Goal: Task Accomplishment & Management: Complete application form

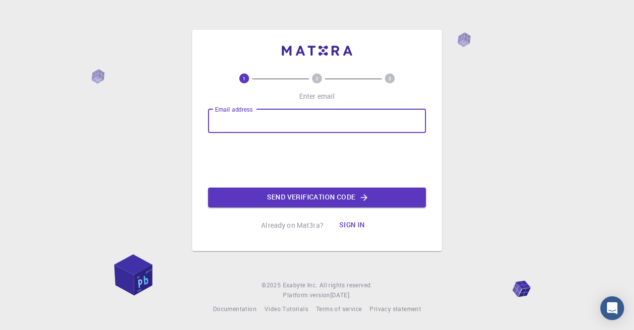
click at [246, 117] on input "Email address" at bounding box center [317, 121] width 218 height 24
type input "phdsushant2024@gmail.com"
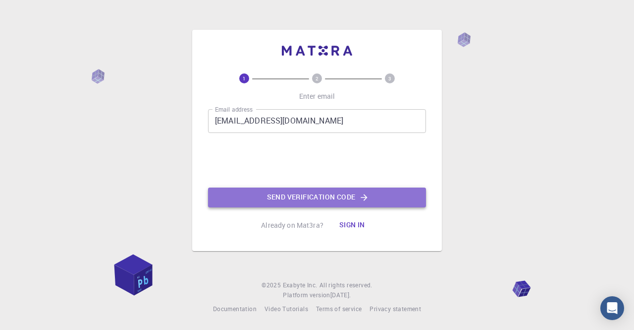
click at [276, 197] on button "Send verification code" at bounding box center [317, 197] width 218 height 20
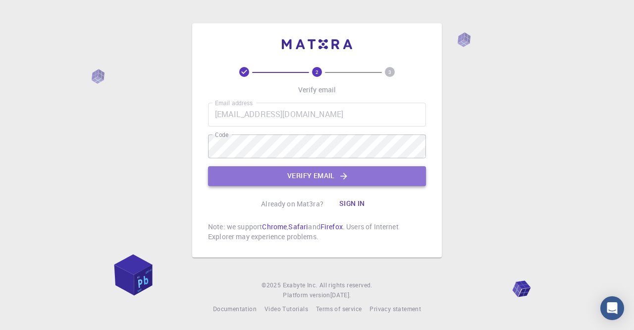
click at [292, 171] on button "Verify email" at bounding box center [317, 176] width 218 height 20
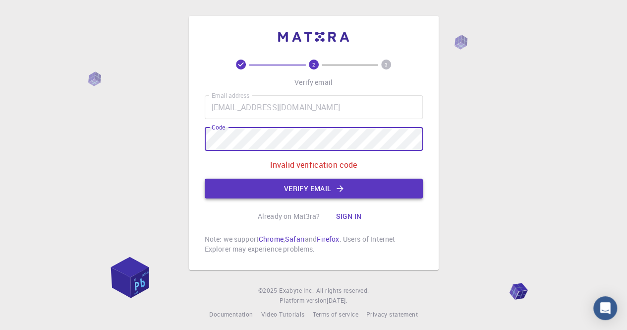
click at [305, 192] on button "Verify email" at bounding box center [314, 188] width 218 height 20
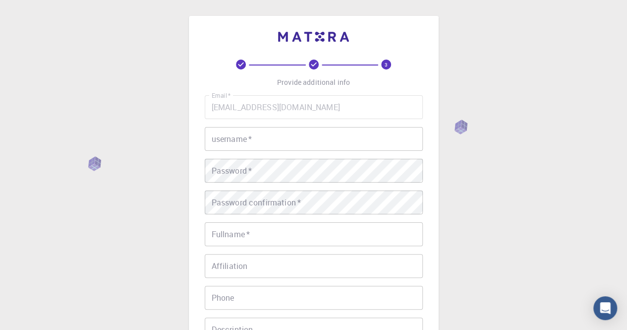
click at [249, 142] on input "username   *" at bounding box center [314, 139] width 218 height 24
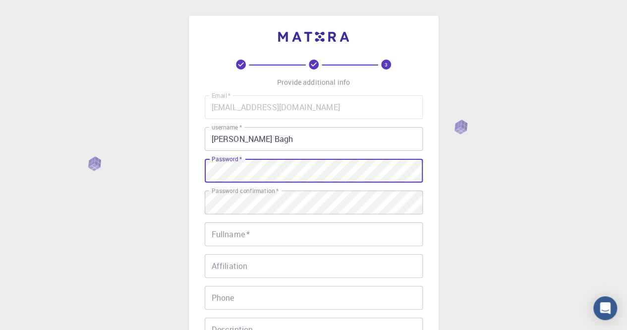
click at [162, 171] on div "3 Provide additional info Email   * phdsushant2024@gmail.com Email   * username…" at bounding box center [313, 252] width 627 height 504
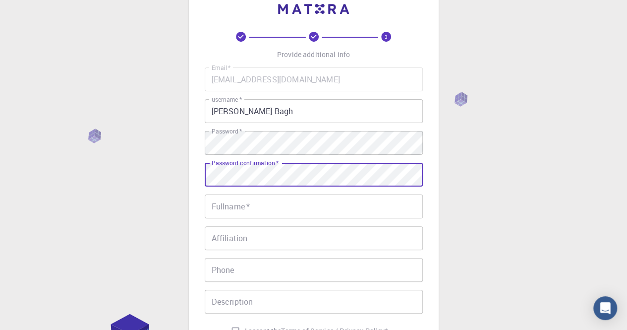
scroll to position [50, 0]
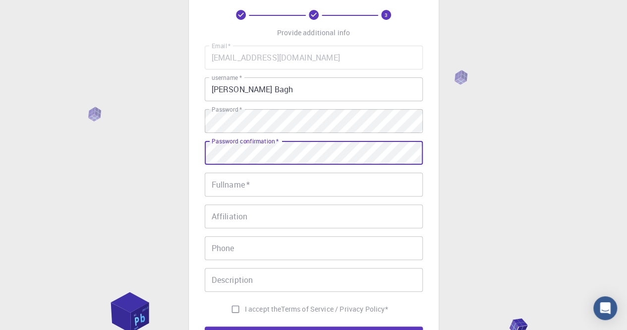
click at [249, 191] on input "Fullname   *" at bounding box center [314, 184] width 218 height 24
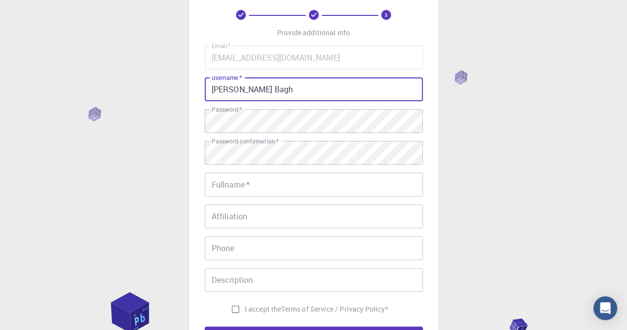
click at [250, 92] on input "Sushanta Bagh" at bounding box center [314, 89] width 218 height 24
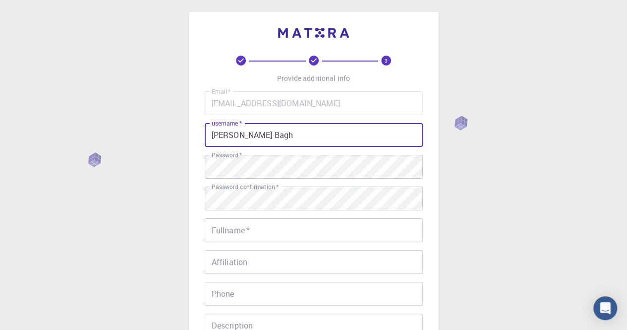
scroll to position [0, 0]
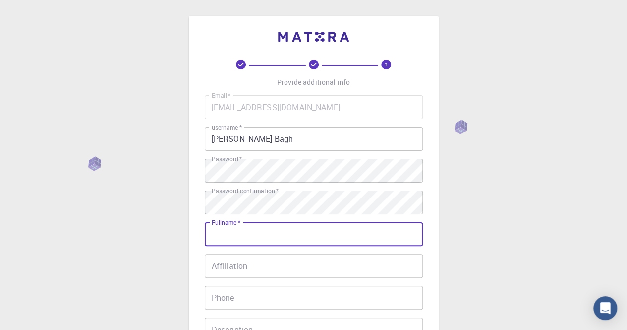
click at [242, 240] on input "Fullname   *" at bounding box center [314, 234] width 218 height 24
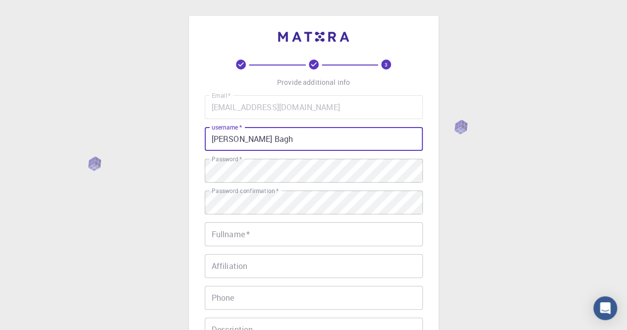
click at [252, 139] on input "Sushanta Bagh" at bounding box center [314, 139] width 218 height 24
click at [278, 136] on input "Sushantabagh" at bounding box center [314, 139] width 218 height 24
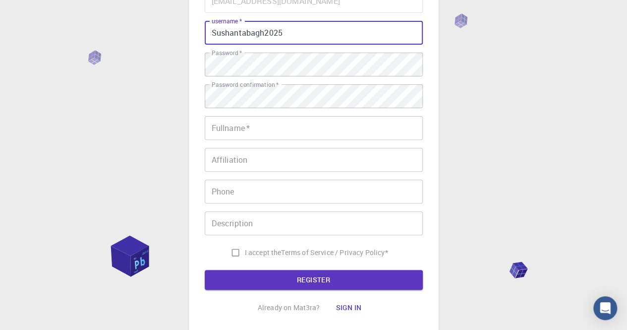
scroll to position [76, 0]
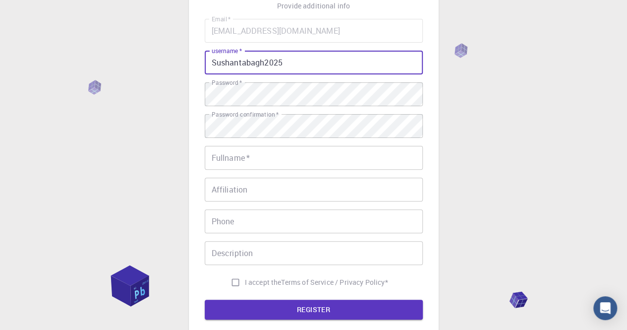
type input "Sushantabagh2025"
click at [245, 163] on input "Fullname   *" at bounding box center [314, 158] width 218 height 24
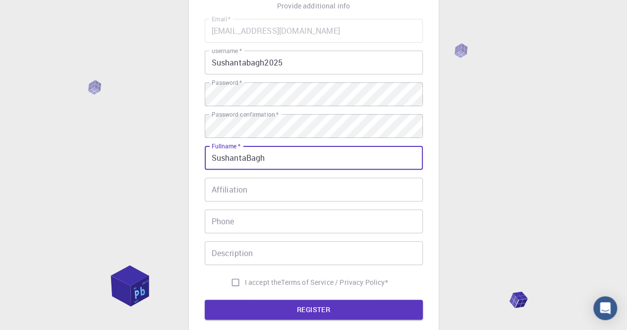
type input "SushantaBagh"
click at [255, 189] on input "Affiliation" at bounding box center [314, 189] width 218 height 24
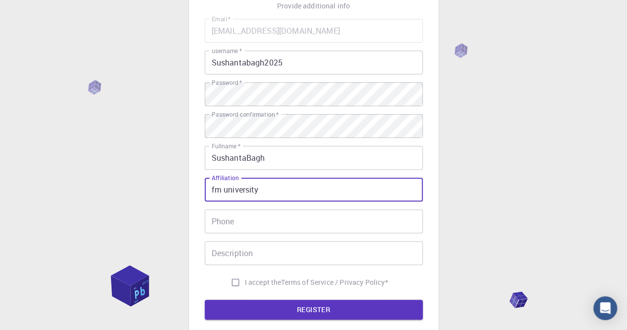
type input "fm university"
click at [251, 220] on input "Phone" at bounding box center [314, 221] width 218 height 24
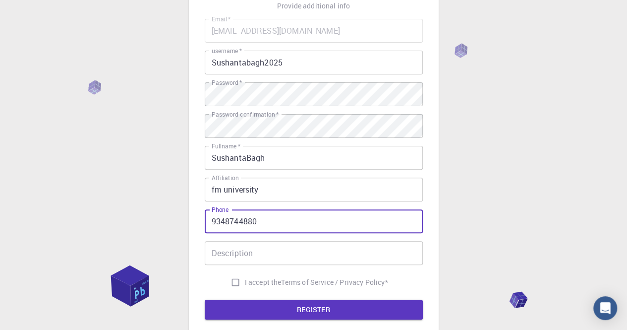
type input "9348744880"
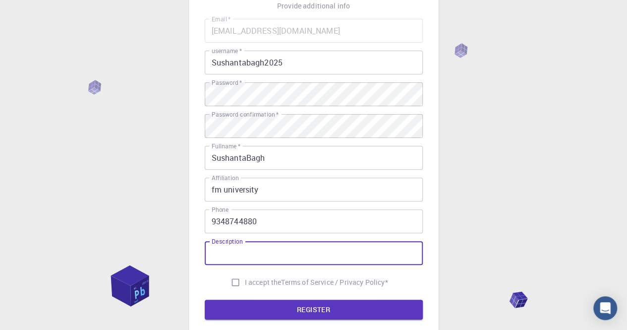
click at [271, 257] on input "Description" at bounding box center [314, 253] width 218 height 24
click at [252, 257] on input "Description" at bounding box center [314, 253] width 218 height 24
type input "Gathering knowledge"
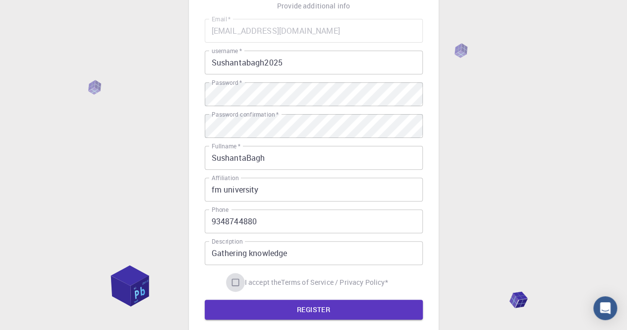
click at [233, 281] on input "I accept the Terms of Service / Privacy Policy *" at bounding box center [235, 282] width 19 height 19
checkbox input "true"
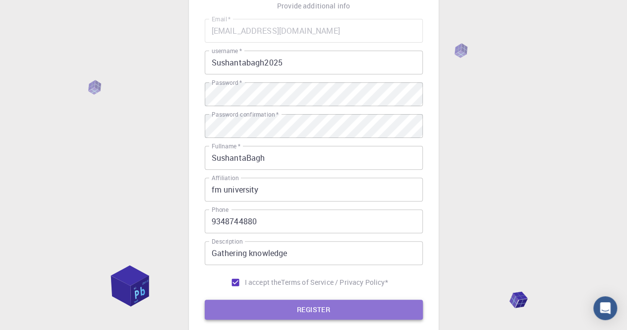
click at [274, 303] on button "REGISTER" at bounding box center [314, 309] width 218 height 20
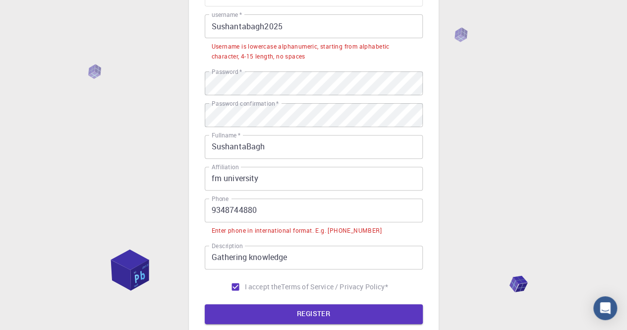
scroll to position [126, 0]
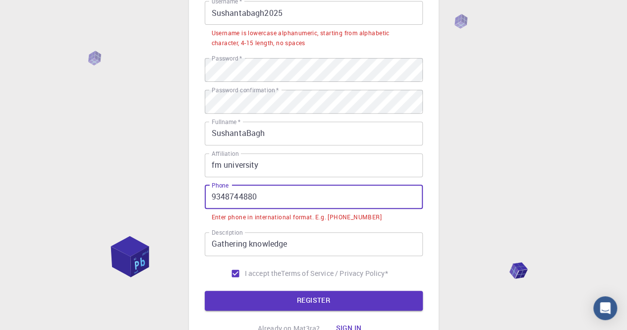
click at [212, 196] on input "9348744880" at bounding box center [314, 197] width 218 height 24
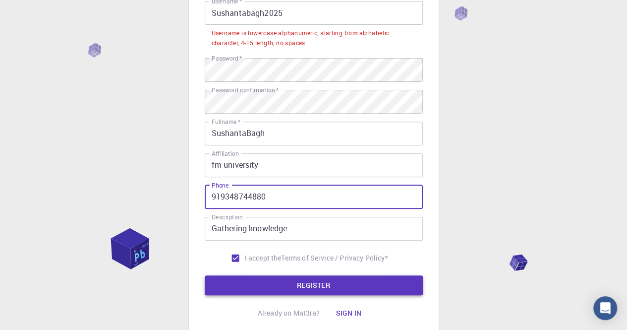
click at [298, 282] on button "REGISTER" at bounding box center [314, 285] width 218 height 20
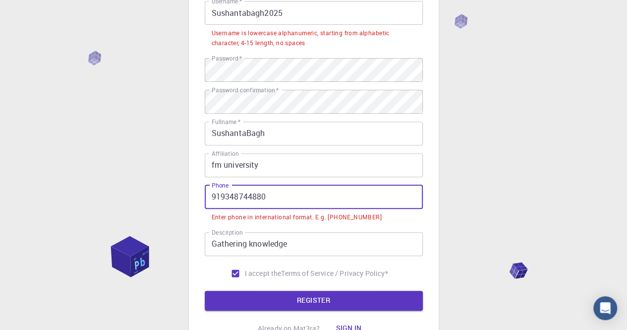
click at [219, 195] on input "919348744880" at bounding box center [314, 197] width 218 height 24
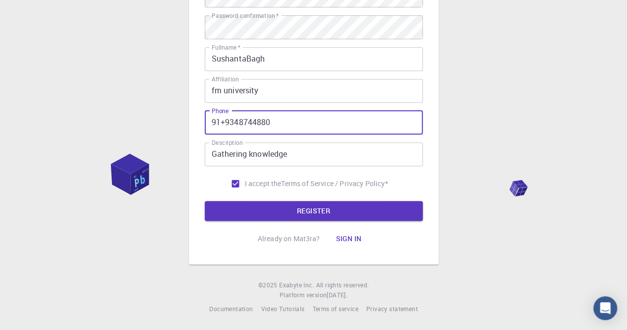
scroll to position [201, 0]
type input "91+9348744880"
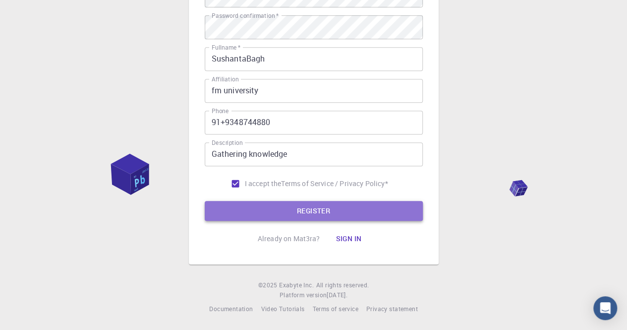
click at [290, 212] on button "REGISTER" at bounding box center [314, 211] width 218 height 20
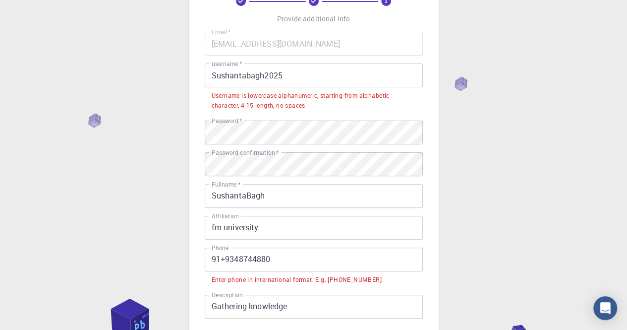
scroll to position [52, 0]
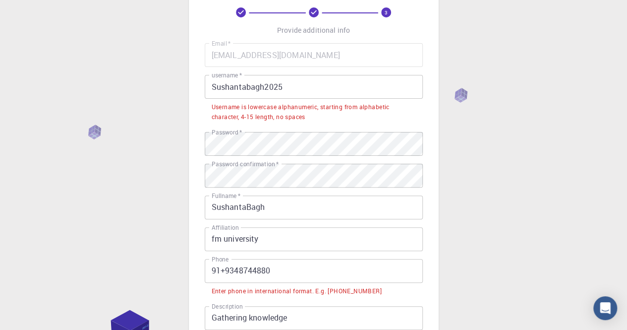
click at [265, 88] on input "Sushantabagh2025" at bounding box center [314, 87] width 218 height 24
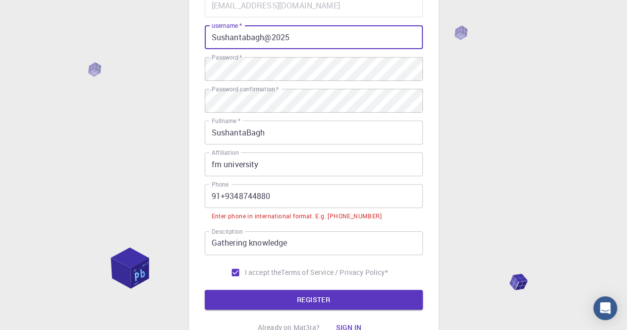
scroll to position [191, 0]
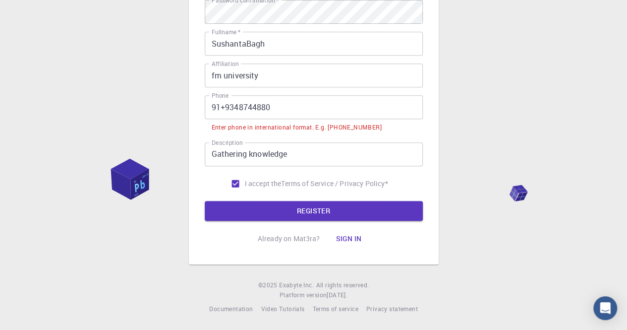
type input "Sushantabagh@2025"
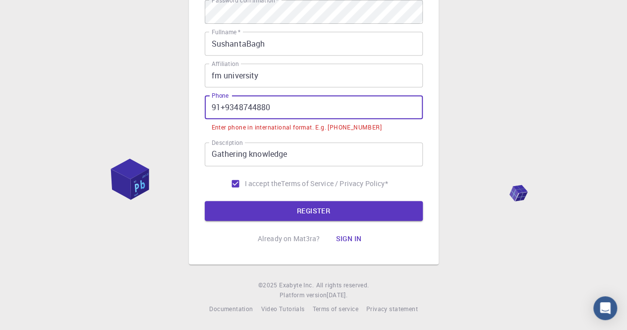
click at [223, 110] on input "91+9348744880" at bounding box center [314, 107] width 218 height 24
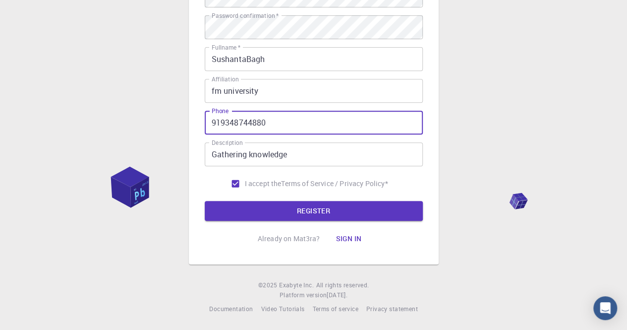
scroll to position [175, 0]
click at [211, 120] on input "919348744880" at bounding box center [314, 122] width 218 height 24
type input "+919348744880"
click at [240, 207] on button "REGISTER" at bounding box center [314, 211] width 218 height 20
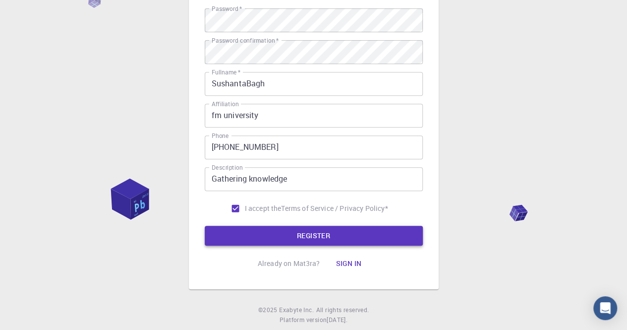
scroll to position [201, 0]
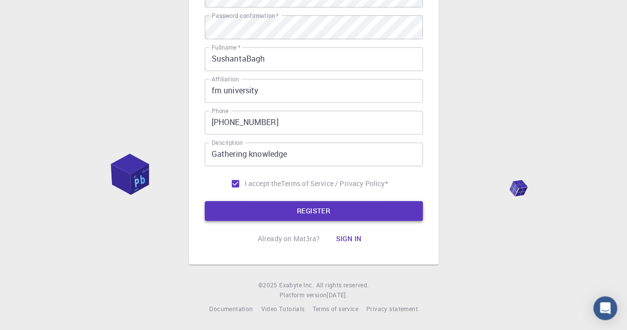
click at [275, 209] on button "REGISTER" at bounding box center [314, 211] width 218 height 20
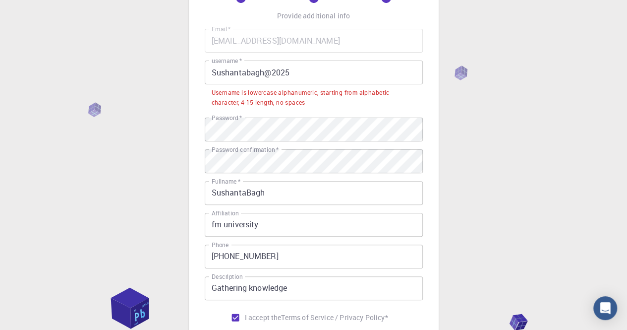
scroll to position [52, 0]
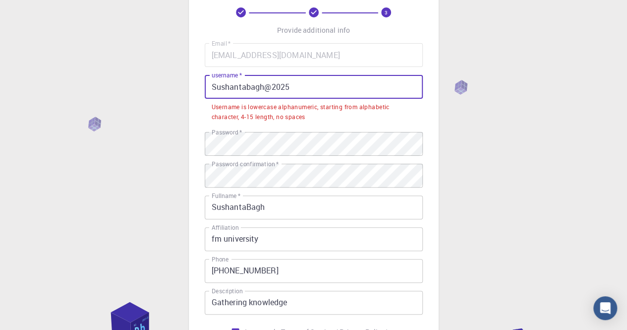
click at [215, 88] on input "Sushantabagh@2025" at bounding box center [314, 87] width 218 height 24
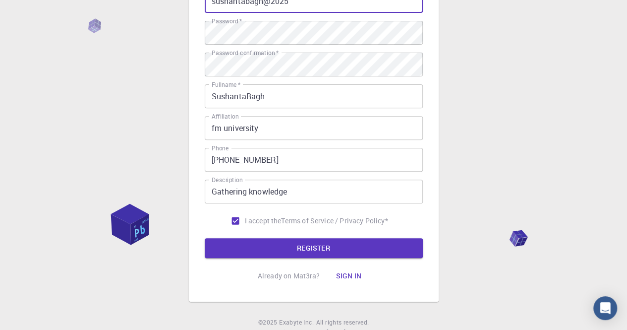
scroll to position [175, 0]
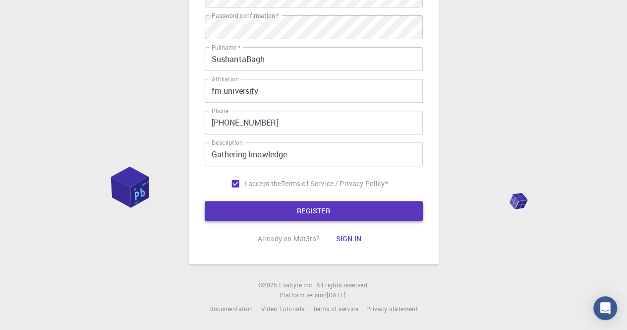
click at [282, 213] on button "REGISTER" at bounding box center [314, 211] width 218 height 20
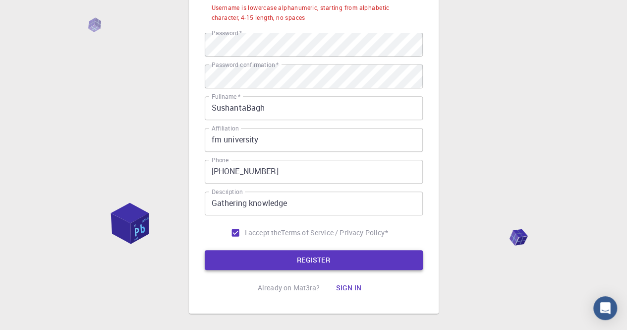
scroll to position [52, 0]
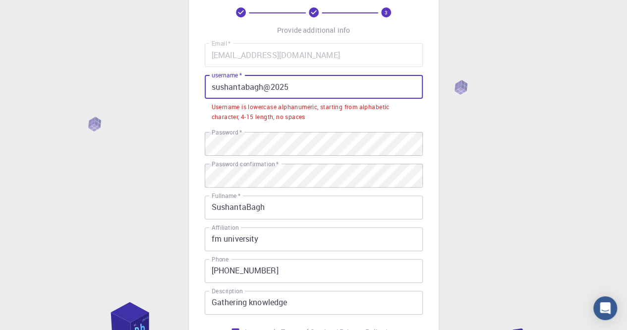
click at [272, 83] on input "sushantabagh@2025" at bounding box center [314, 87] width 218 height 24
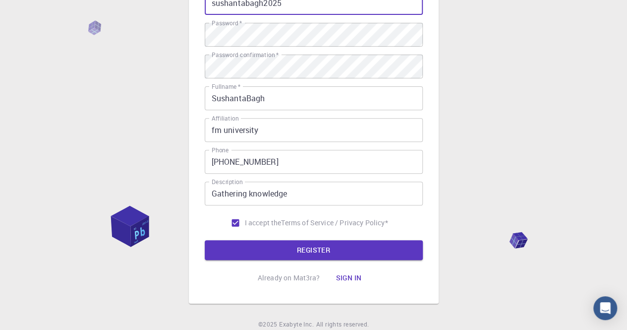
scroll to position [151, 0]
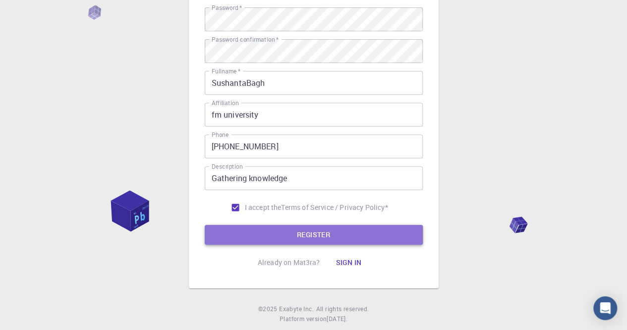
click at [266, 229] on button "REGISTER" at bounding box center [314, 234] width 218 height 20
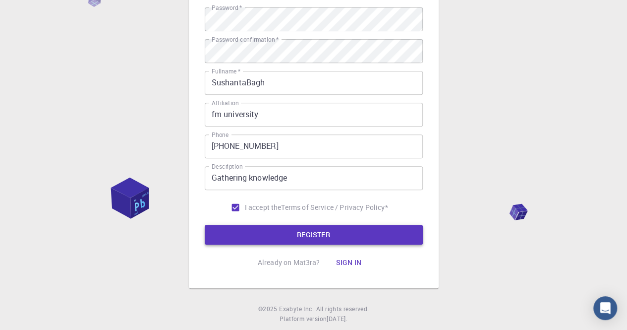
scroll to position [28, 0]
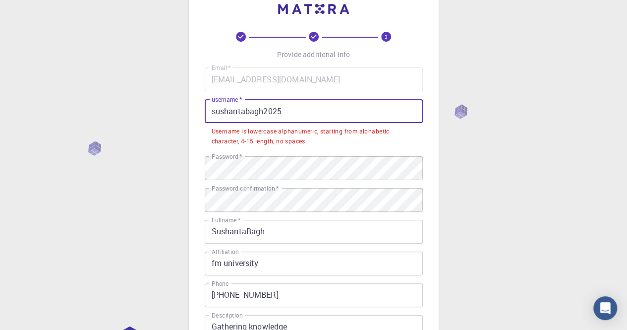
drag, startPoint x: 292, startPoint y: 115, endPoint x: 197, endPoint y: 123, distance: 95.0
click at [197, 123] on div "3 Provide additional info Email   * phdsushant2024@gmail.com Email   * username…" at bounding box center [314, 212] width 250 height 448
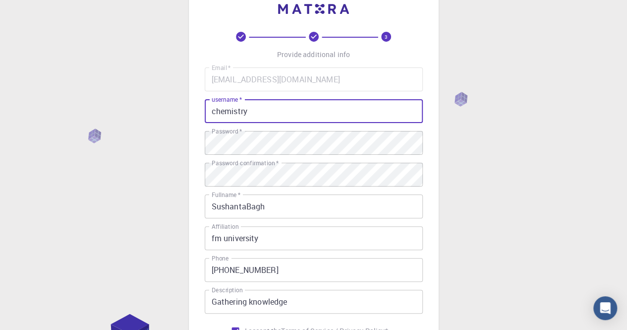
click at [213, 109] on input "chemistry" at bounding box center [314, 111] width 218 height 24
click at [213, 110] on input "chemistry" at bounding box center [314, 111] width 218 height 24
click at [266, 114] on input "fmcchemistry" at bounding box center [314, 111] width 218 height 24
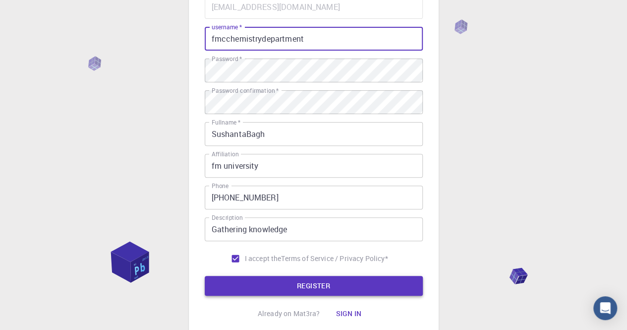
scroll to position [76, 0]
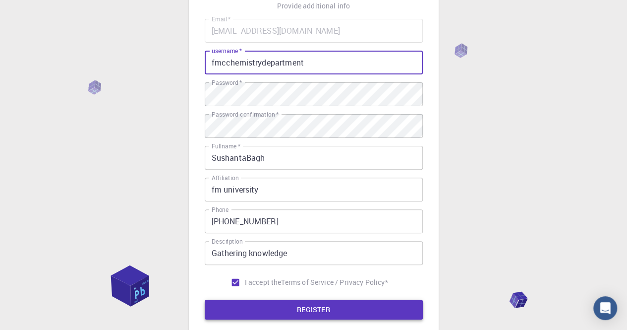
click at [300, 304] on button "REGISTER" at bounding box center [314, 309] width 218 height 20
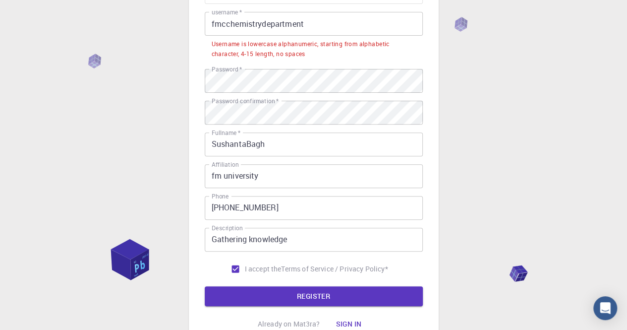
scroll to position [201, 0]
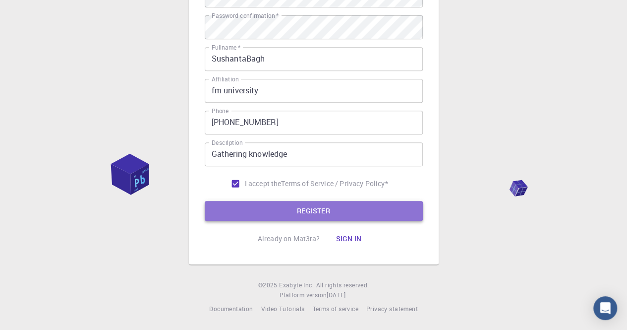
click at [285, 213] on button "REGISTER" at bounding box center [314, 211] width 218 height 20
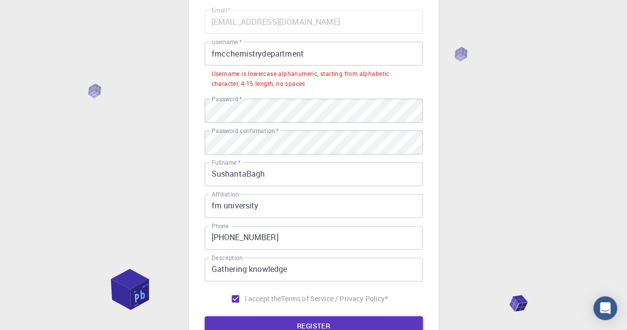
scroll to position [52, 0]
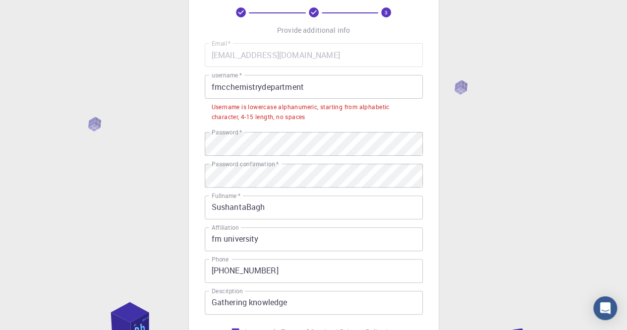
click at [305, 85] on input "fmcchemistrydepartment" at bounding box center [314, 87] width 218 height 24
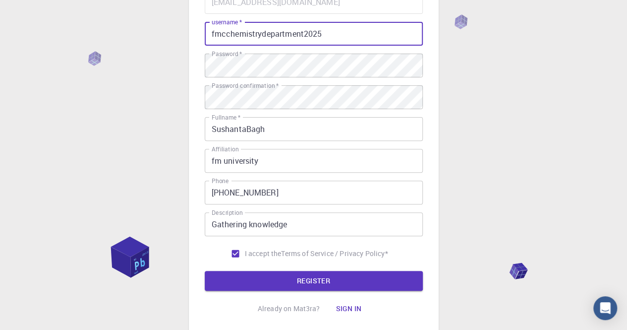
scroll to position [175, 0]
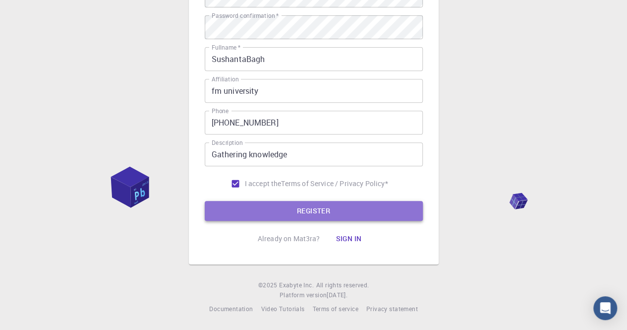
click at [327, 212] on button "REGISTER" at bounding box center [314, 211] width 218 height 20
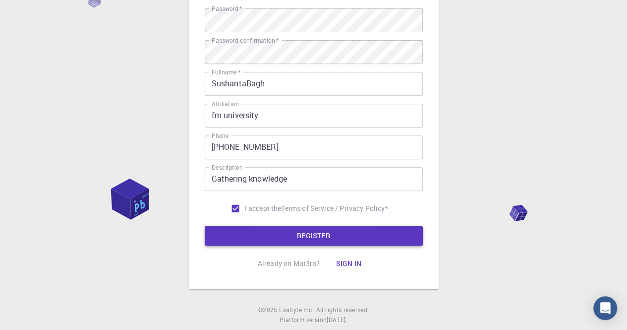
scroll to position [201, 0]
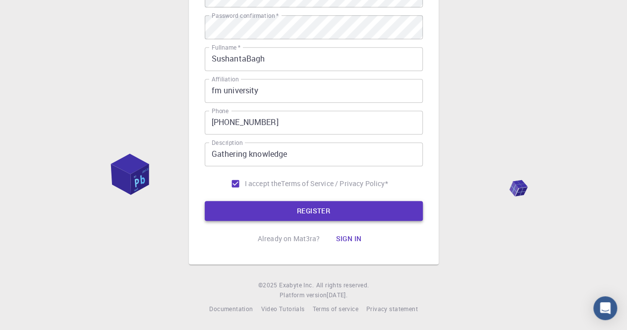
click at [325, 212] on button "REGISTER" at bounding box center [314, 211] width 218 height 20
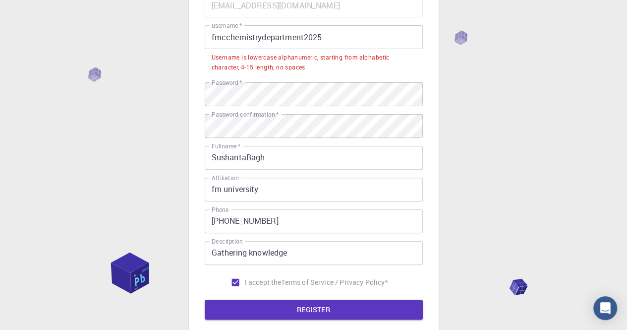
scroll to position [2, 0]
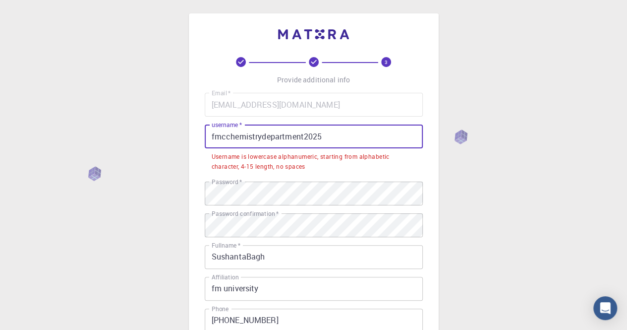
click at [334, 138] on input "fmcchemistrydepartment2025" at bounding box center [314, 136] width 218 height 24
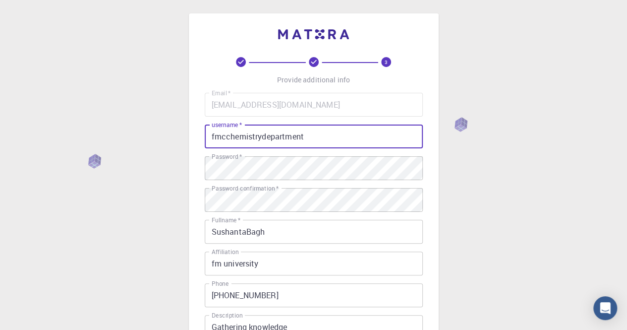
scroll to position [175, 0]
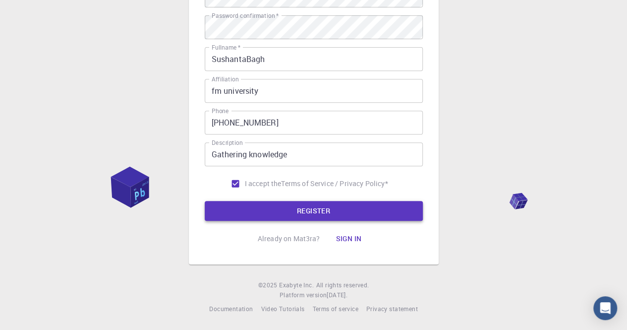
click at [294, 213] on button "REGISTER" at bounding box center [314, 211] width 218 height 20
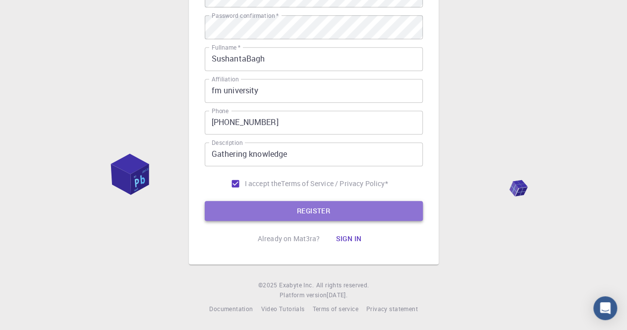
click at [294, 213] on button "REGISTER" at bounding box center [314, 211] width 218 height 20
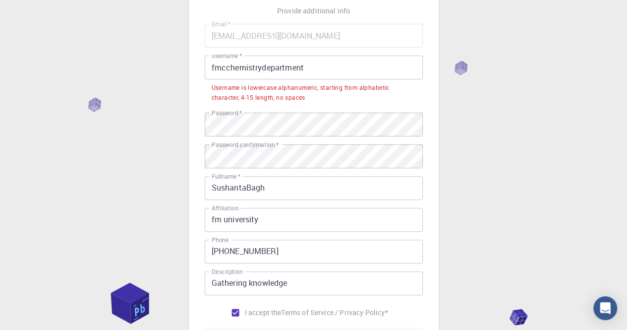
scroll to position [52, 0]
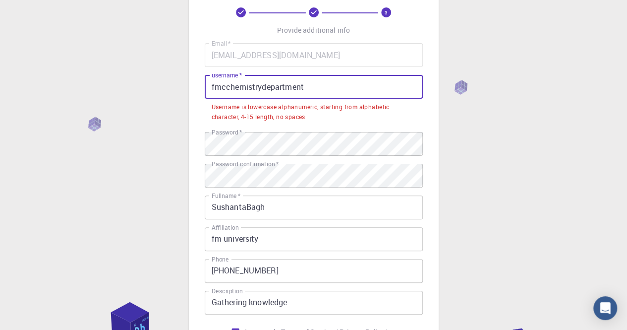
click at [304, 90] on input "fmcchemistrydepartment" at bounding box center [314, 87] width 218 height 24
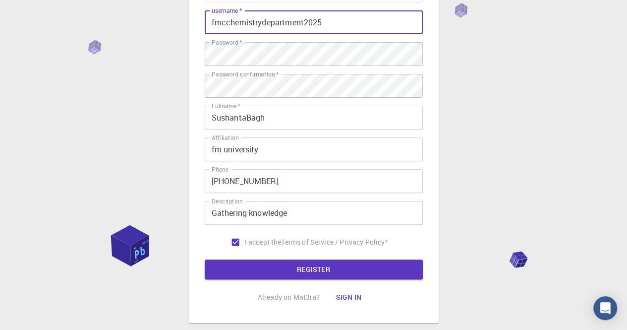
scroll to position [175, 0]
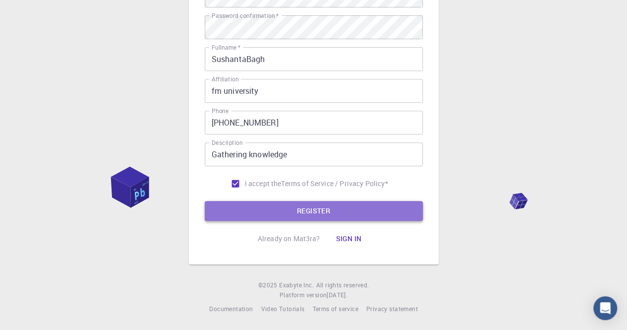
click at [281, 212] on button "REGISTER" at bounding box center [314, 211] width 218 height 20
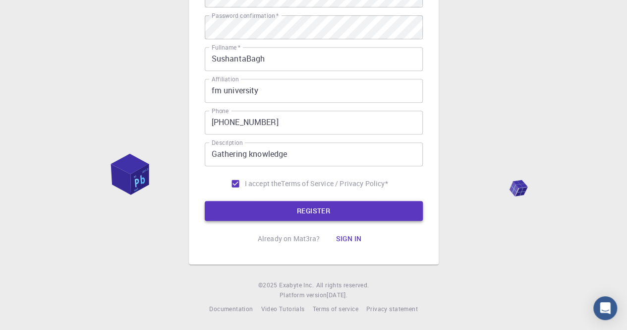
scroll to position [52, 0]
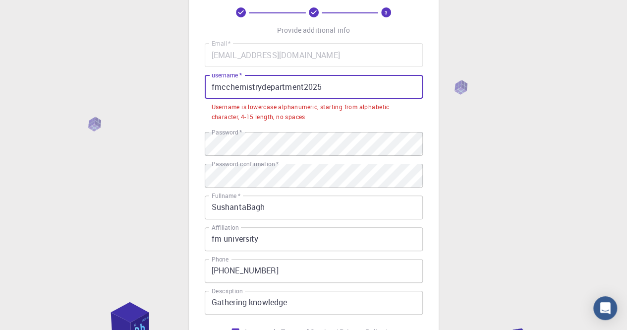
click at [320, 88] on input "fmcchemistrydepartment2025" at bounding box center [314, 87] width 218 height 24
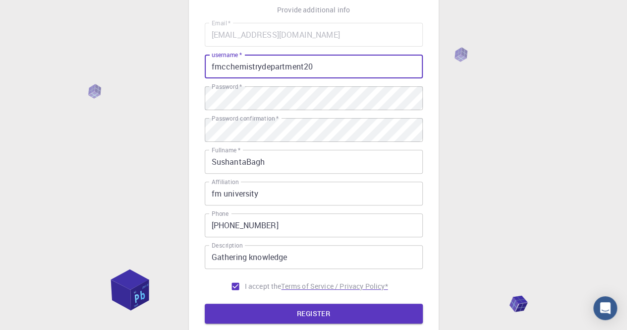
scroll to position [175, 0]
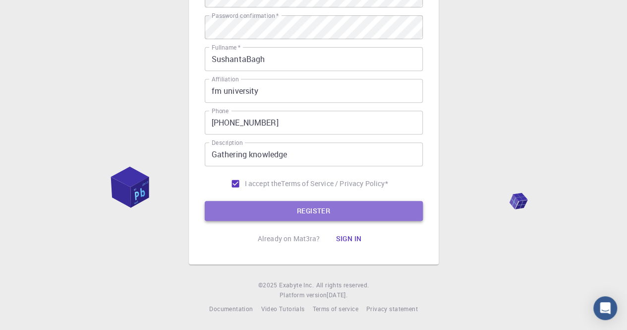
click at [297, 212] on button "REGISTER" at bounding box center [314, 211] width 218 height 20
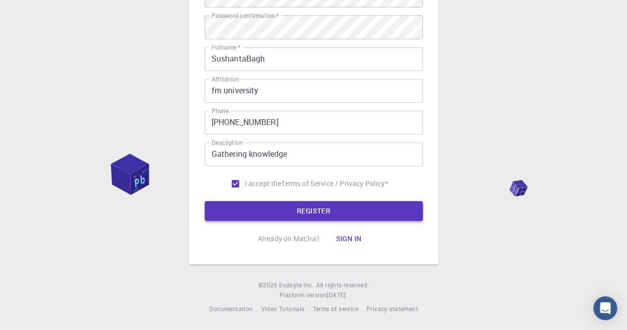
click at [297, 212] on button "REGISTER" at bounding box center [314, 211] width 218 height 20
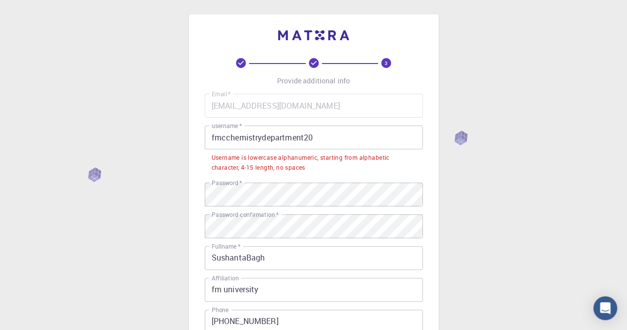
scroll to position [0, 0]
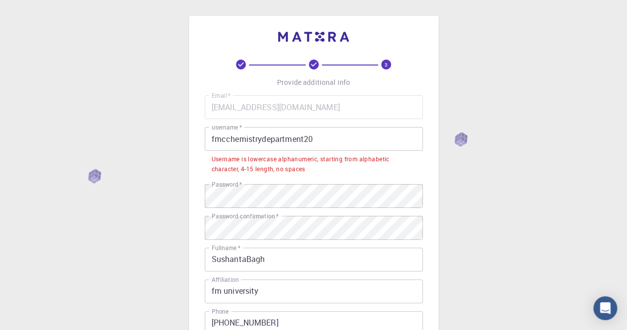
click at [302, 140] on input "fmcchemistrydepartment20" at bounding box center [314, 139] width 218 height 24
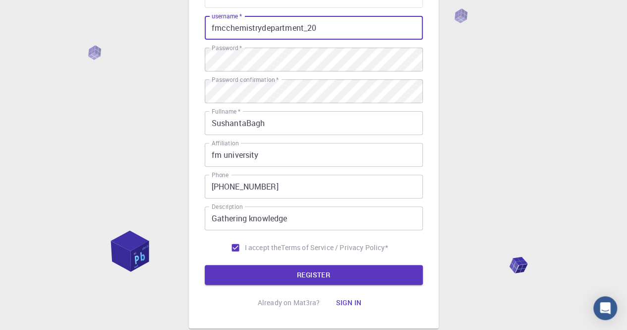
scroll to position [149, 0]
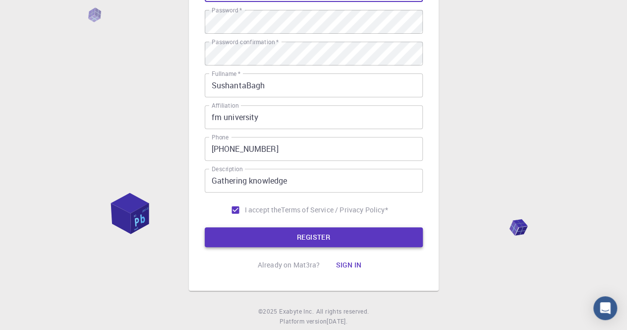
click at [307, 234] on button "REGISTER" at bounding box center [314, 237] width 218 height 20
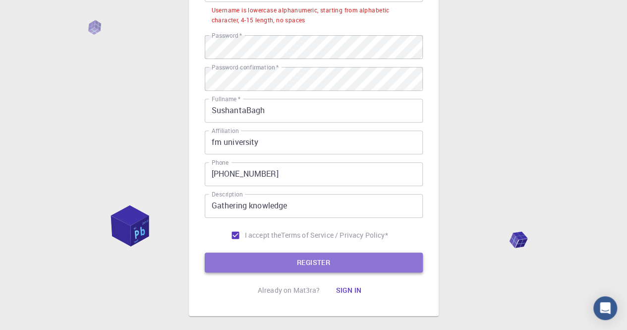
click at [290, 256] on button "REGISTER" at bounding box center [314, 262] width 218 height 20
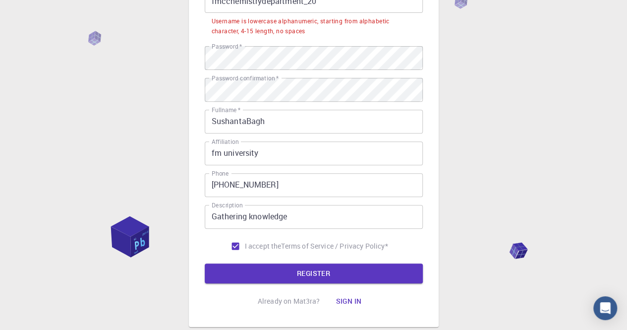
scroll to position [0, 0]
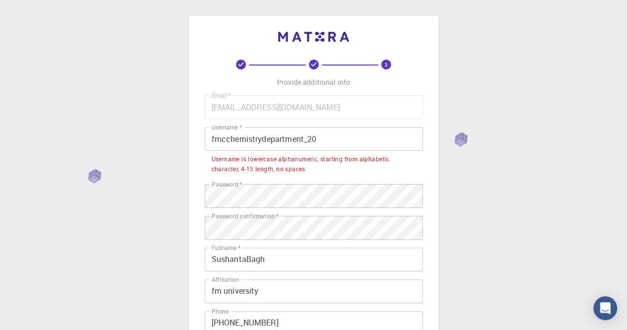
click at [304, 147] on input "fmcchemistrydepartment_20" at bounding box center [314, 139] width 218 height 24
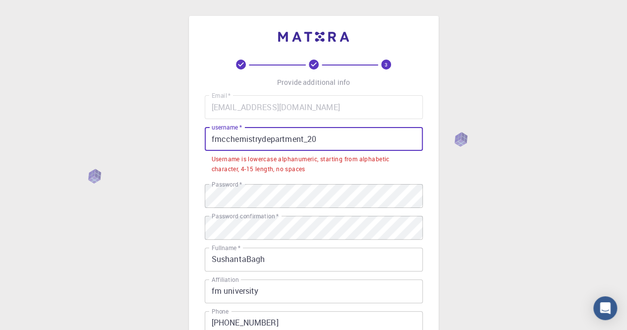
click at [305, 143] on input "fmcchemistrydepartment_20" at bounding box center [314, 139] width 218 height 24
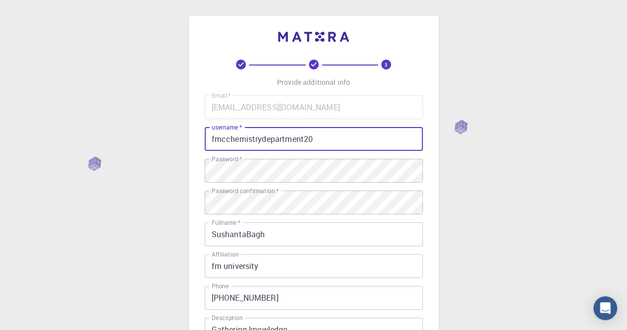
click at [225, 139] on input "fmcchemistrydepartment20" at bounding box center [314, 139] width 218 height 24
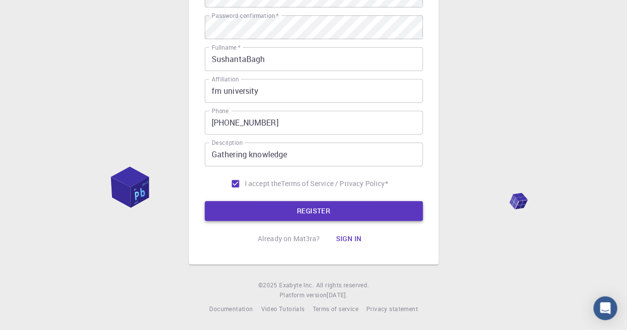
click at [309, 206] on button "REGISTER" at bounding box center [314, 211] width 218 height 20
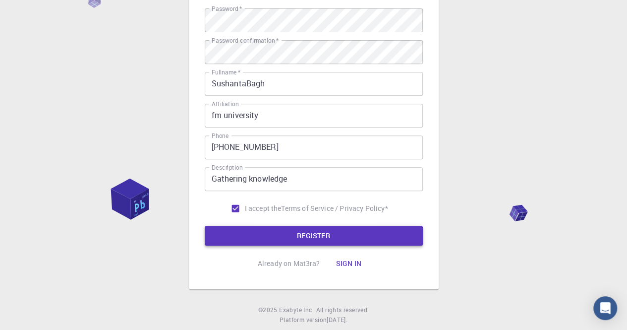
scroll to position [201, 0]
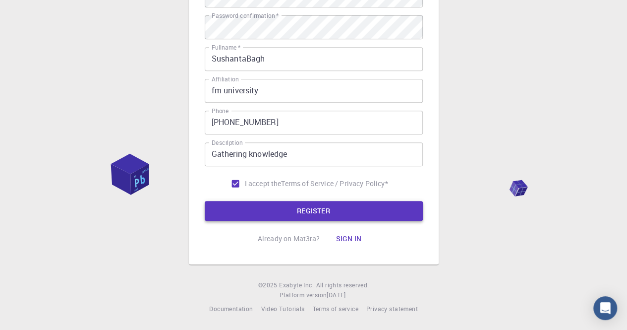
click at [309, 206] on button "REGISTER" at bounding box center [314, 211] width 218 height 20
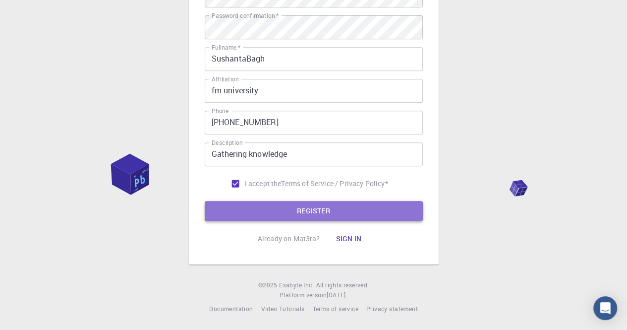
click at [309, 206] on button "REGISTER" at bounding box center [314, 211] width 218 height 20
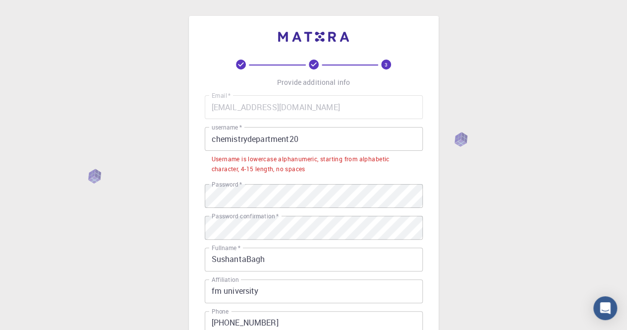
scroll to position [0, 0]
click at [312, 142] on input "chemistrydepartment20" at bounding box center [314, 139] width 218 height 24
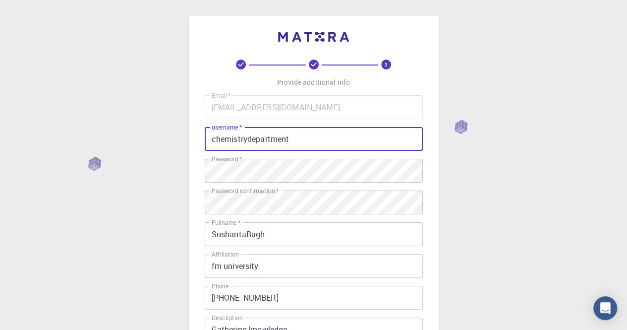
click at [248, 141] on input "chemistrydepartment" at bounding box center [314, 139] width 218 height 24
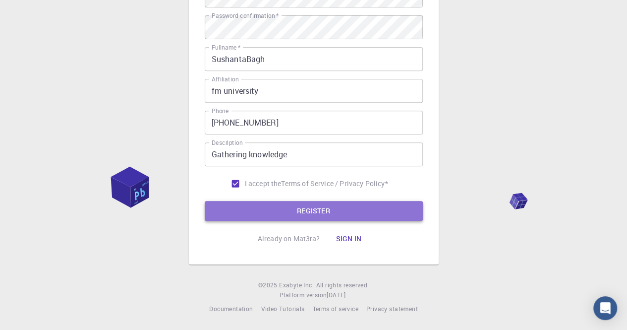
click at [313, 204] on button "REGISTER" at bounding box center [314, 211] width 218 height 20
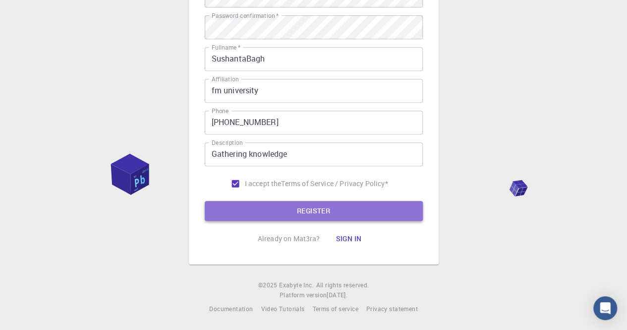
click at [290, 208] on button "REGISTER" at bounding box center [314, 211] width 218 height 20
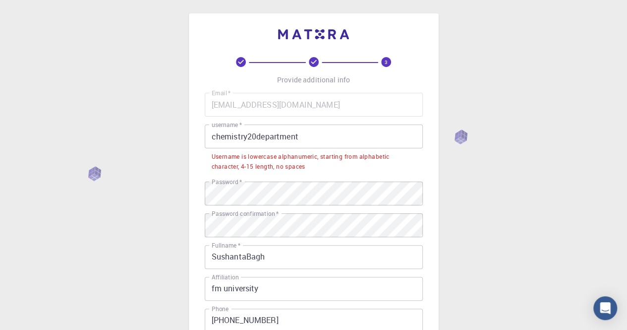
scroll to position [52, 0]
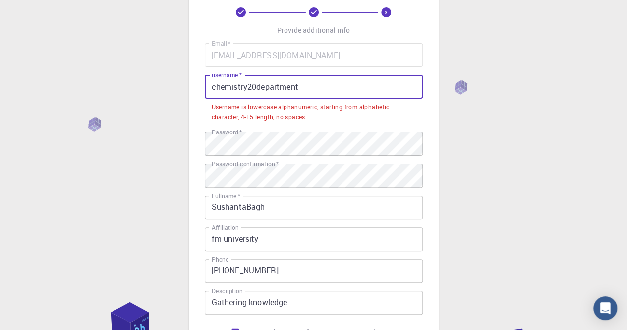
drag, startPoint x: 309, startPoint y: 90, endPoint x: 157, endPoint y: 96, distance: 152.2
click at [157, 96] on div "3 Provide additional info Email   * phdsushant2024@gmail.com Email   * username…" at bounding box center [313, 213] width 627 height 530
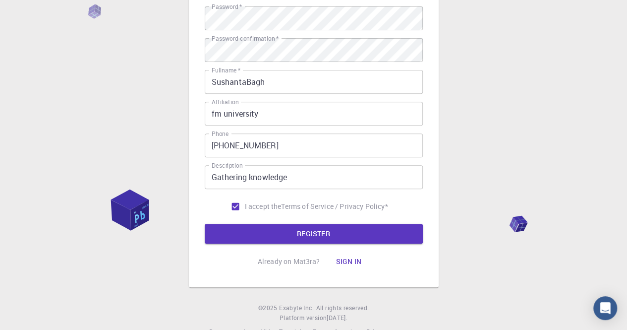
scroll to position [175, 0]
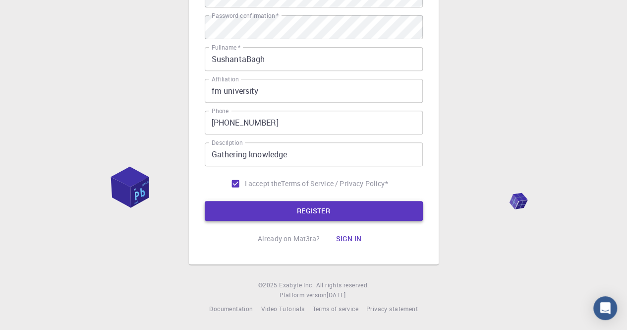
type input "chemistry234"
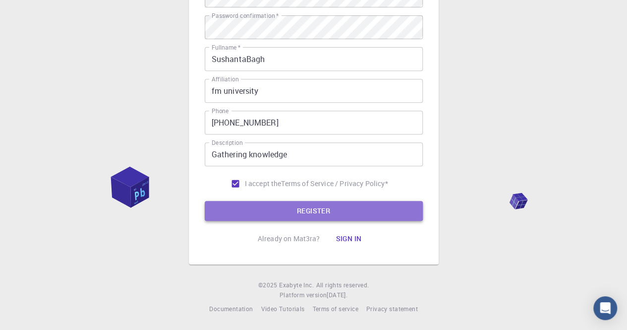
click at [287, 216] on button "REGISTER" at bounding box center [314, 211] width 218 height 20
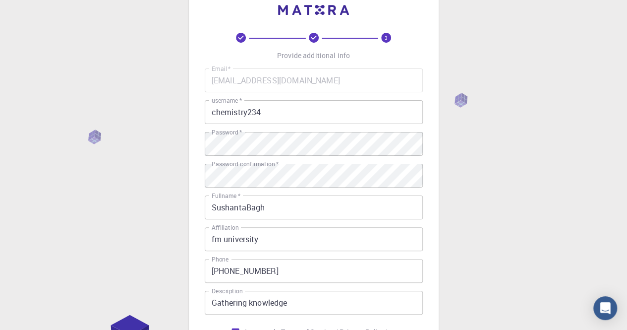
scroll to position [126, 0]
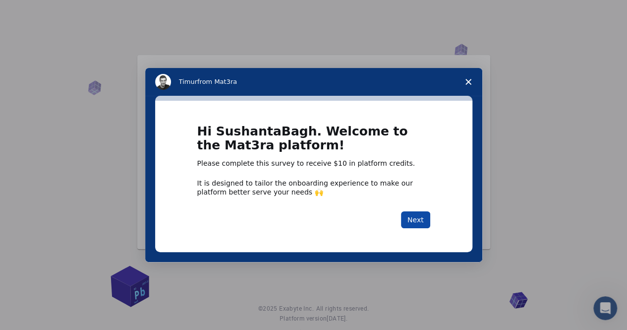
click at [414, 220] on button "Next" at bounding box center [415, 219] width 29 height 17
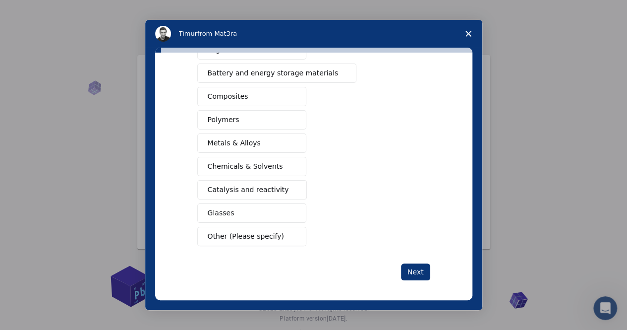
scroll to position [46, 0]
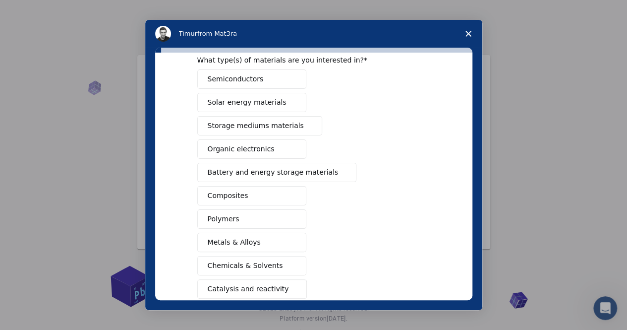
click at [271, 173] on span "Battery and energy storage materials" at bounding box center [273, 172] width 131 height 10
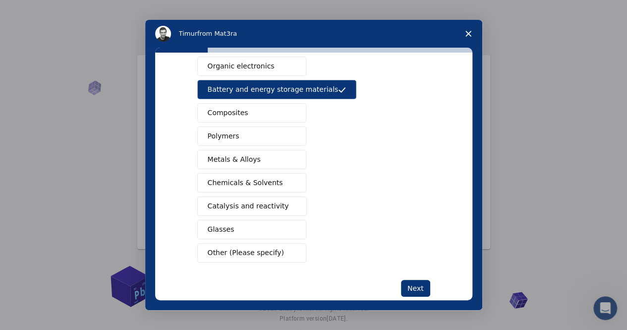
scroll to position [145, 0]
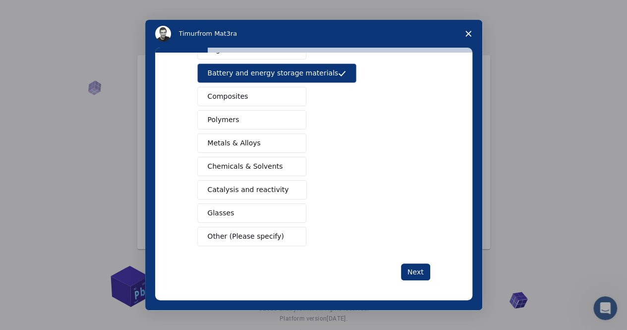
click at [263, 231] on span "Other (Please specify)" at bounding box center [246, 236] width 76 height 10
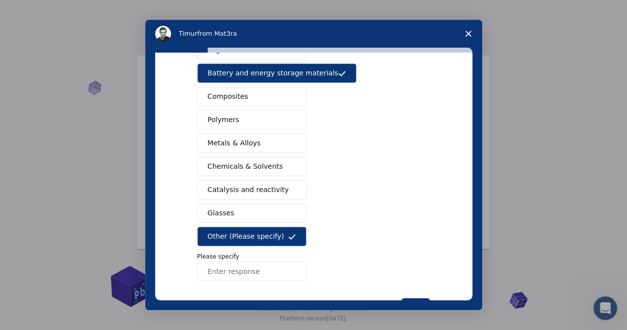
click at [225, 269] on input "Enter response" at bounding box center [251, 271] width 109 height 20
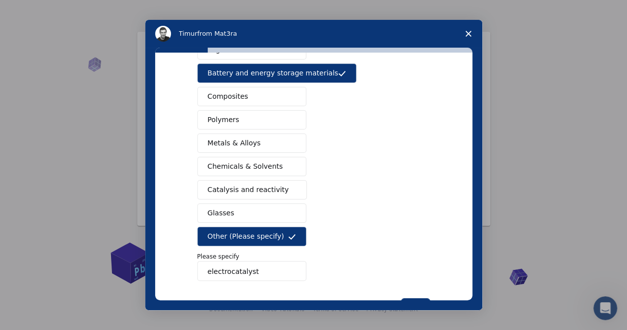
scroll to position [179, 0]
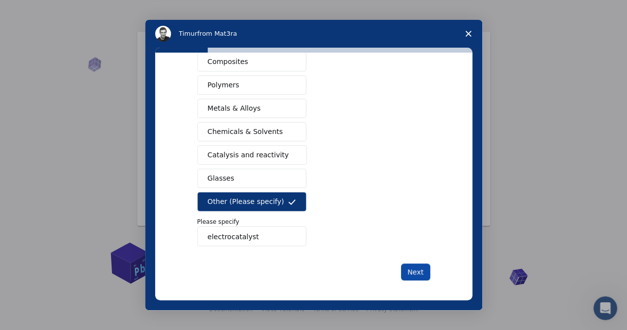
type input "electrocatalyst"
click at [414, 269] on button "Next" at bounding box center [415, 271] width 29 height 17
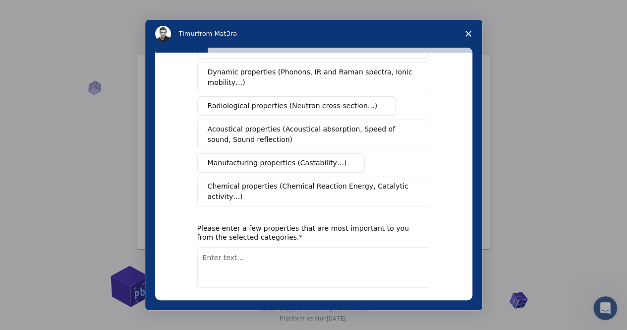
scroll to position [196, 0]
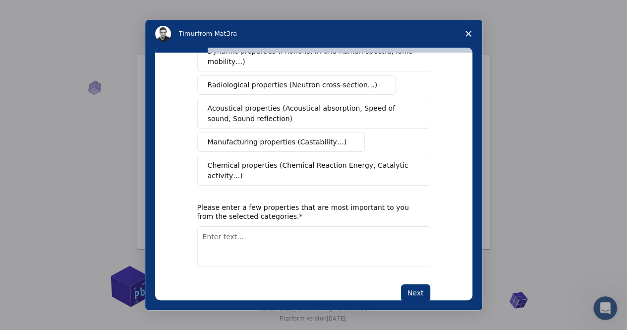
click at [233, 226] on textarea "Enter text..." at bounding box center [313, 246] width 233 height 41
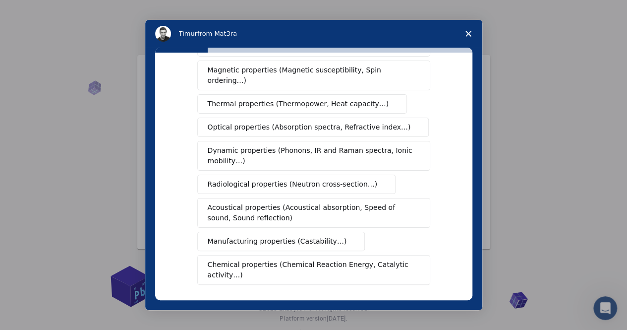
scroll to position [147, 0]
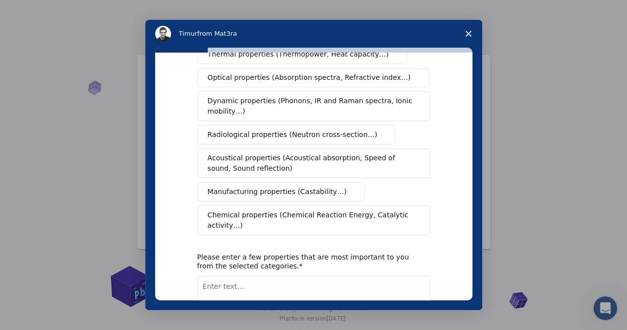
click at [295, 210] on span "Chemical properties (Chemical Reaction Energy, Catalytic activity…)" at bounding box center [310, 220] width 205 height 21
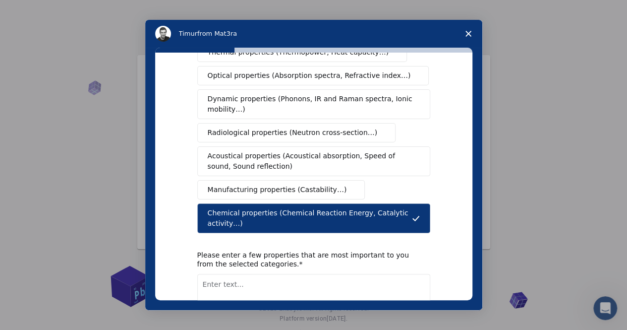
scroll to position [196, 0]
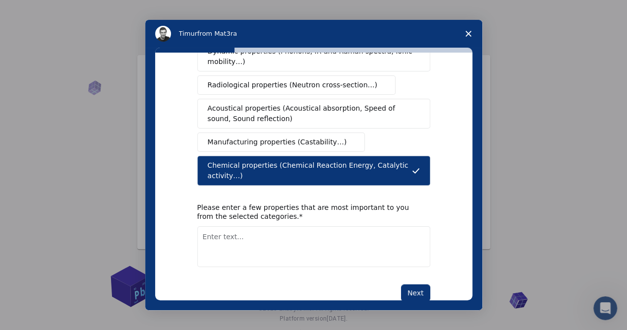
click at [231, 226] on textarea "Enter text..." at bounding box center [313, 246] width 233 height 41
type textarea "adsorption free energy"
click at [412, 284] on button "Next" at bounding box center [415, 292] width 29 height 17
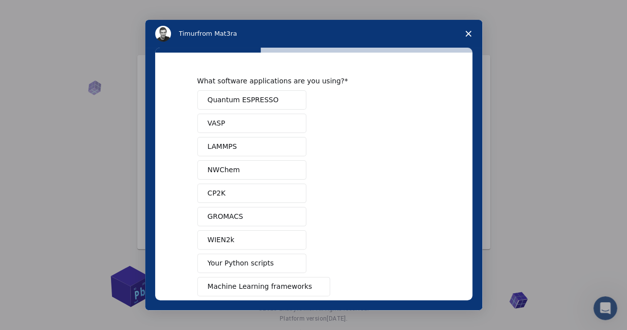
click at [237, 125] on button "VASP" at bounding box center [251, 122] width 109 height 19
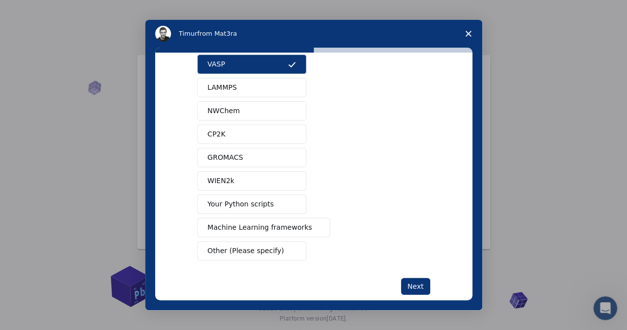
scroll to position [74, 0]
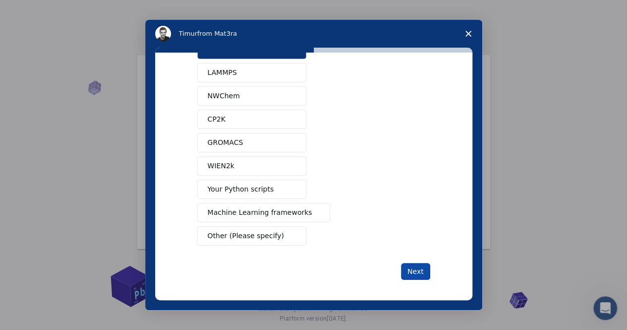
click at [411, 265] on button "Next" at bounding box center [415, 271] width 29 height 17
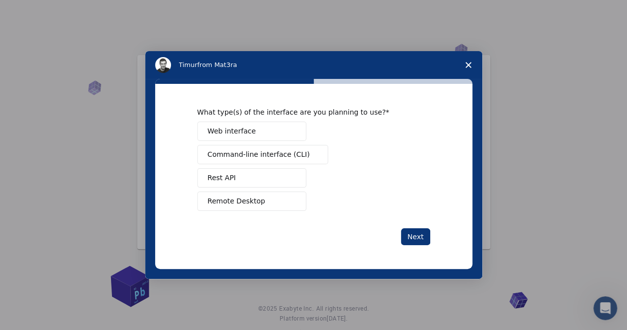
scroll to position [0, 0]
click at [277, 134] on button "Web interface" at bounding box center [251, 130] width 109 height 19
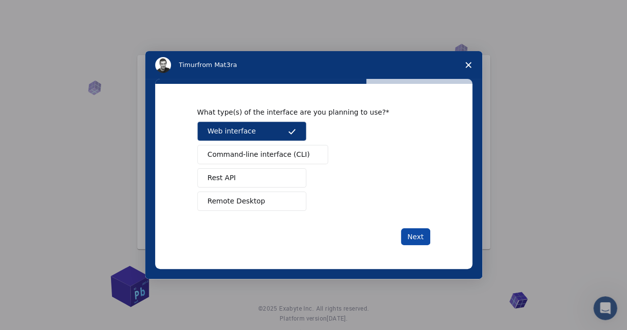
click at [413, 237] on button "Next" at bounding box center [415, 236] width 29 height 17
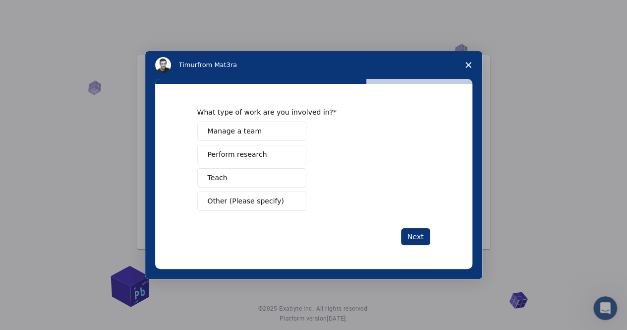
click at [239, 155] on span "Perform research" at bounding box center [237, 154] width 59 height 10
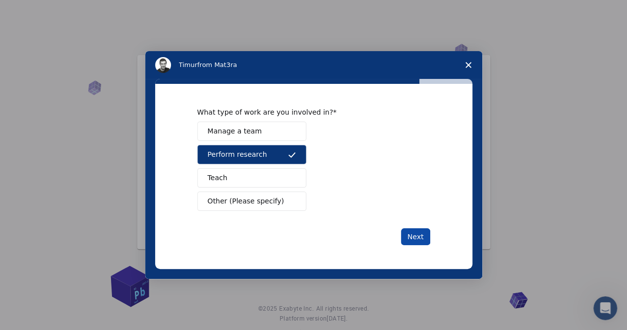
click at [412, 234] on button "Next" at bounding box center [415, 236] width 29 height 17
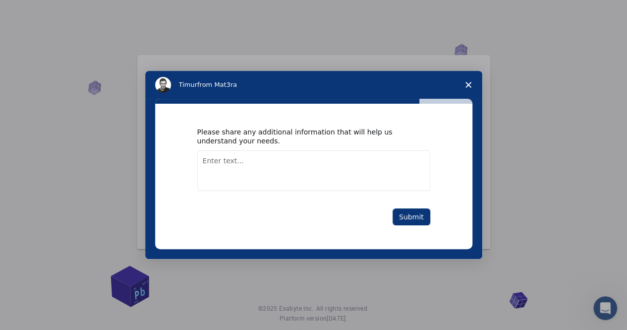
click at [233, 170] on textarea "Enter text..." at bounding box center [313, 170] width 233 height 41
type textarea "t"
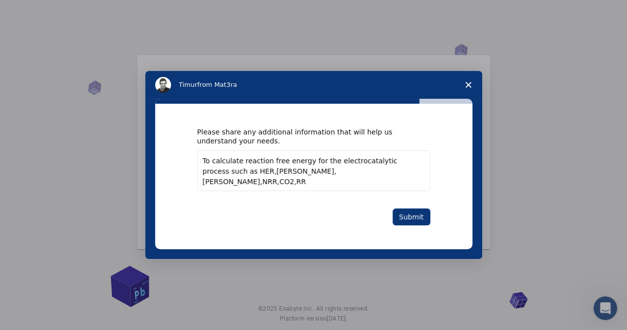
click at [275, 175] on textarea "To calculate reaction free energy for the electrocatalytic process such as HER,…" at bounding box center [313, 170] width 233 height 41
click at [288, 170] on textarea "To calculate reaction free energy for the electrocatalytic process such as HER,…" at bounding box center [313, 170] width 233 height 41
type textarea "To calculate reaction free energy for the electrocatalytic process such as HER,…"
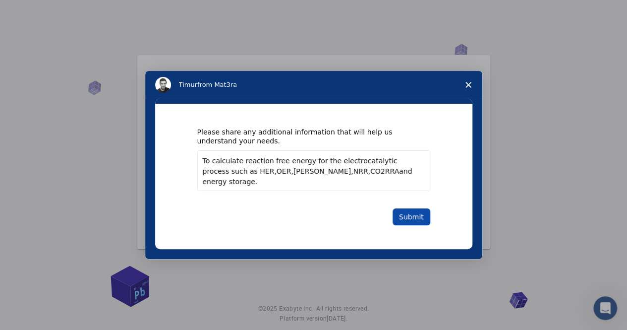
click at [416, 215] on button "Submit" at bounding box center [411, 216] width 38 height 17
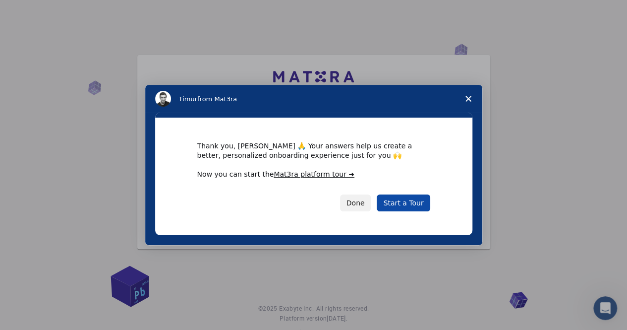
click at [409, 199] on link "Start a Tour" at bounding box center [403, 202] width 53 height 17
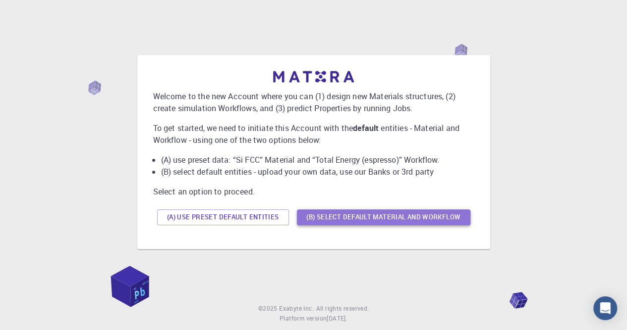
click at [346, 217] on button "(B) Select default material and workflow" at bounding box center [383, 217] width 173 height 16
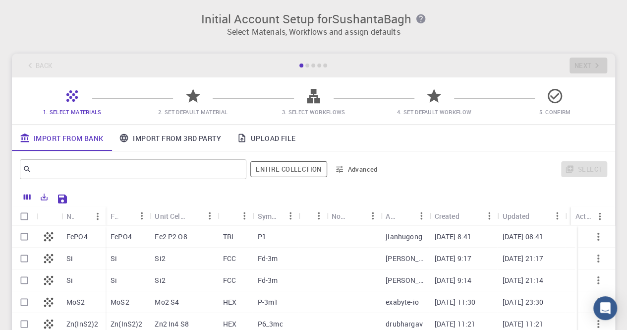
click at [26, 237] on input "Select row" at bounding box center [24, 236] width 19 height 19
checkbox input "true"
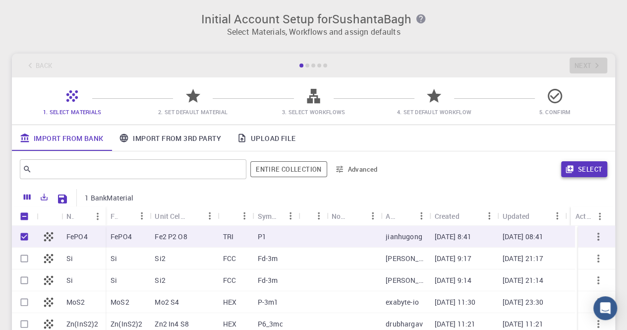
click at [581, 167] on button "Select" at bounding box center [584, 169] width 46 height 16
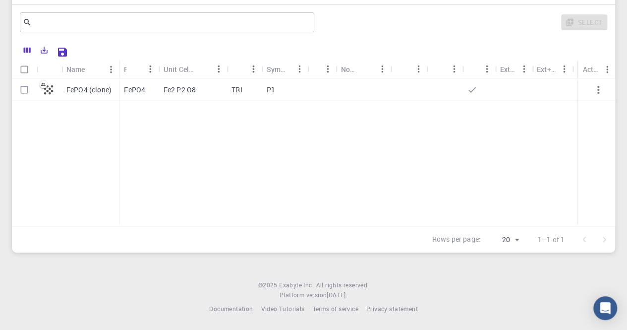
scroll to position [22, 0]
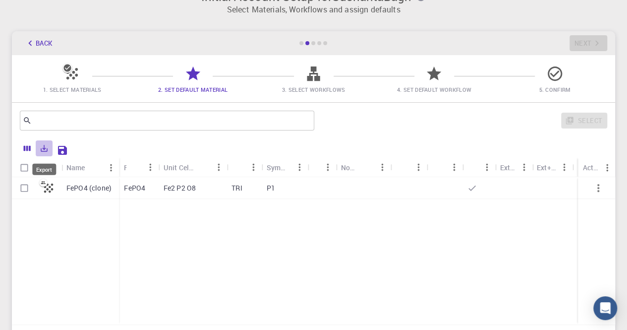
click at [43, 148] on icon "Export" at bounding box center [44, 148] width 7 height 7
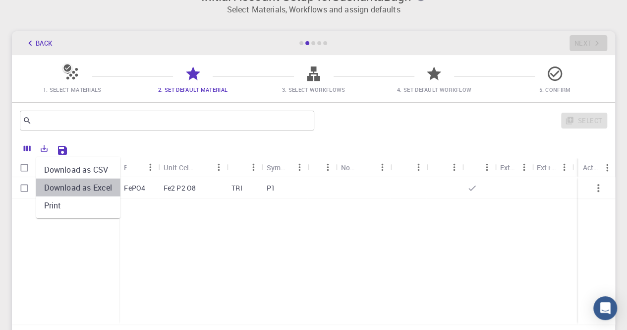
click at [93, 186] on li "Download as Excel" at bounding box center [78, 187] width 84 height 18
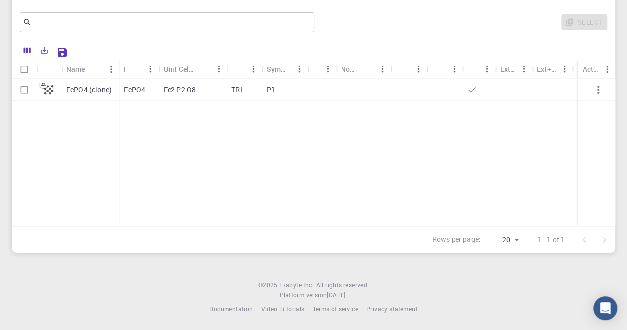
scroll to position [0, 0]
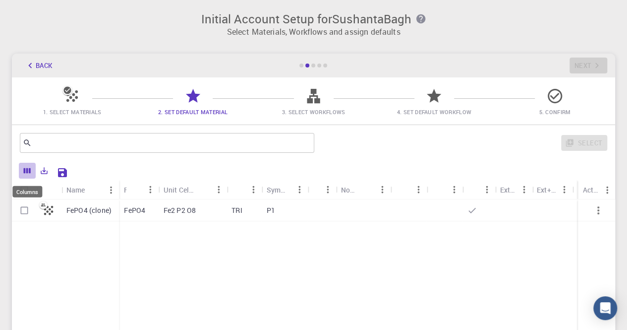
click at [33, 164] on button "Columns" at bounding box center [27, 171] width 17 height 16
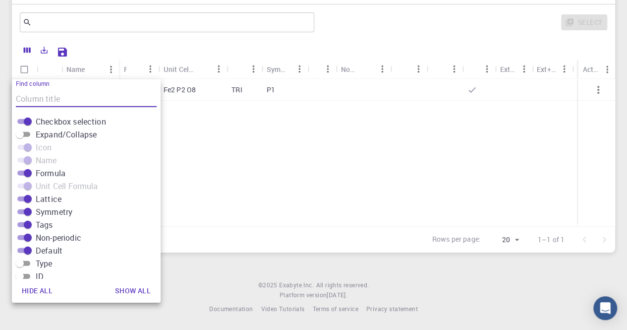
click at [468, 181] on div "FePO4 (clone) FePO4 Fe2 P2 O8 TRI P1" at bounding box center [313, 152] width 603 height 147
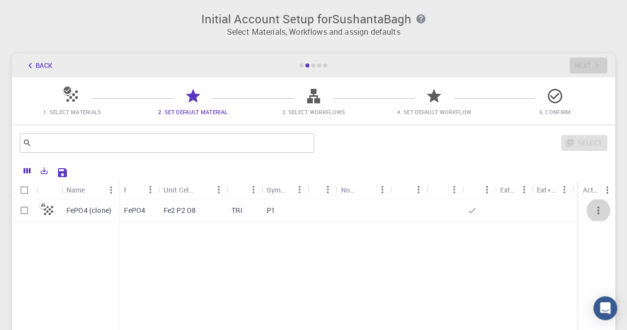
click at [600, 205] on icon "button" at bounding box center [598, 210] width 12 height 12
click at [73, 97] on icon at bounding box center [71, 95] width 17 height 17
click at [28, 175] on button "Columns" at bounding box center [27, 171] width 17 height 16
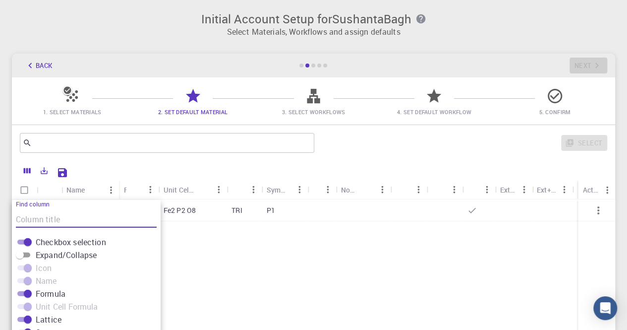
scroll to position [93, 0]
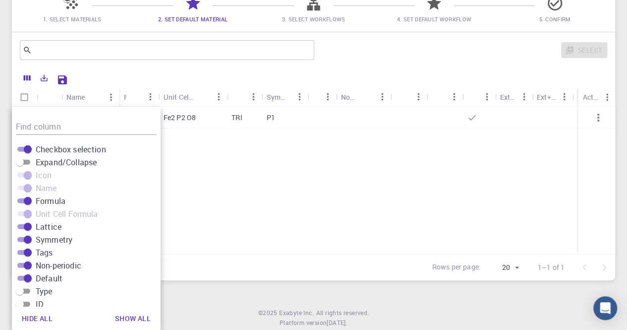
click at [56, 239] on span "Symmetry" at bounding box center [54, 239] width 37 height 12
click at [46, 239] on input "Symmetry" at bounding box center [28, 239] width 36 height 12
checkbox input "false"
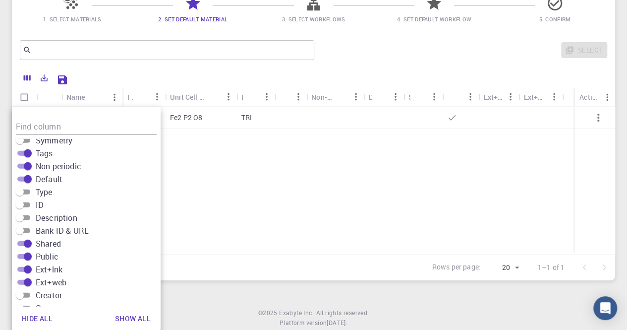
click at [131, 322] on button "Show all" at bounding box center [133, 318] width 52 height 20
checkbox input "true"
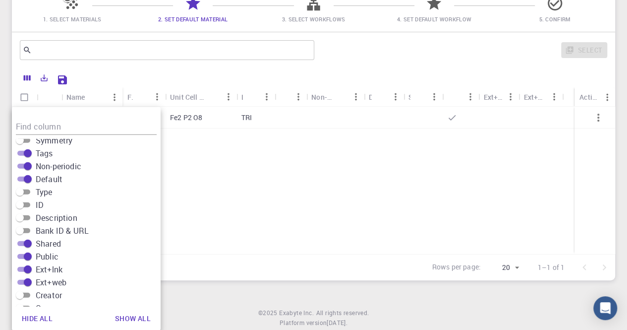
checkbox input "true"
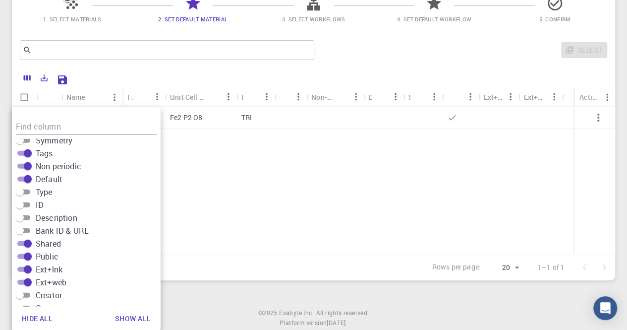
checkbox input "true"
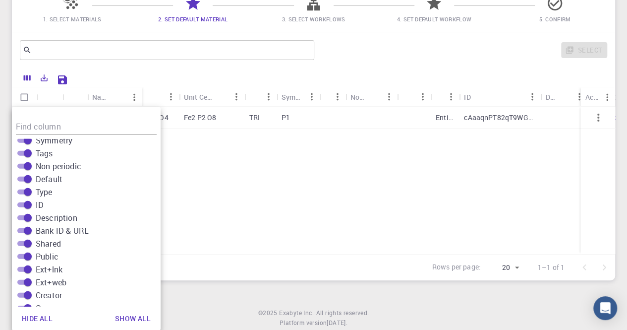
click at [31, 318] on button "Hide all" at bounding box center [37, 318] width 47 height 20
checkbox input "false"
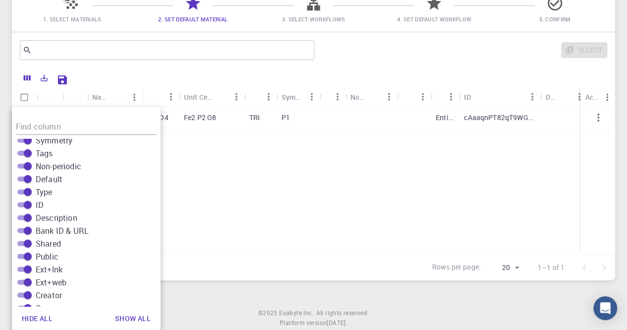
checkbox input "false"
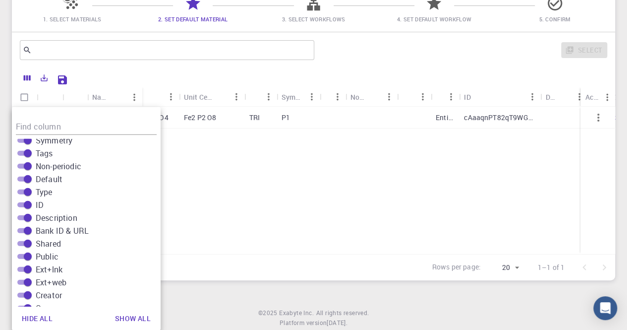
checkbox input "false"
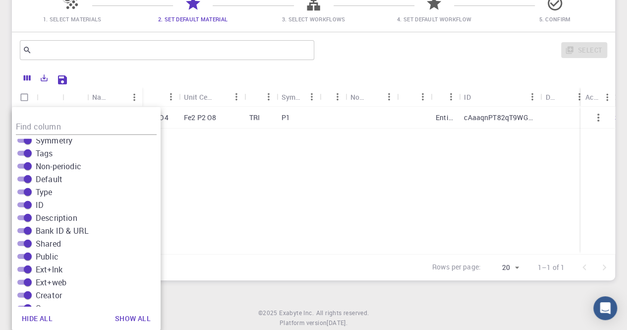
checkbox input "false"
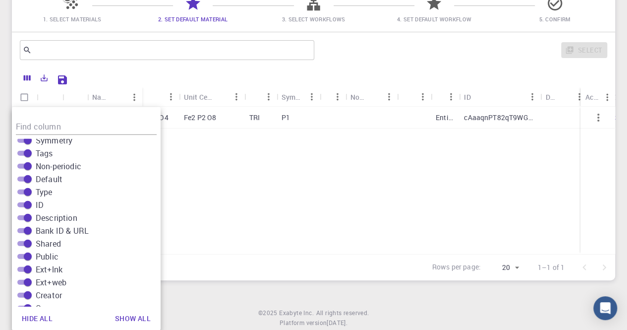
checkbox input "false"
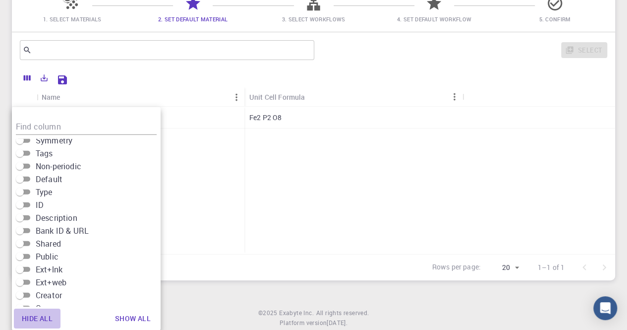
click at [29, 316] on button "Hide all" at bounding box center [37, 318] width 47 height 20
click at [126, 313] on button "Show all" at bounding box center [133, 318] width 52 height 20
checkbox input "true"
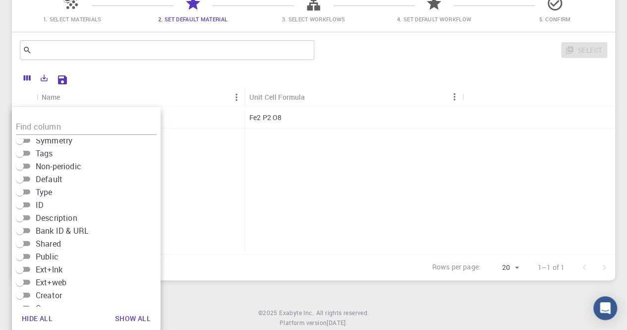
checkbox input "true"
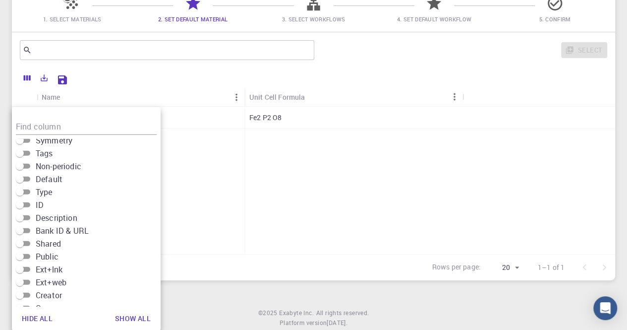
checkbox input "true"
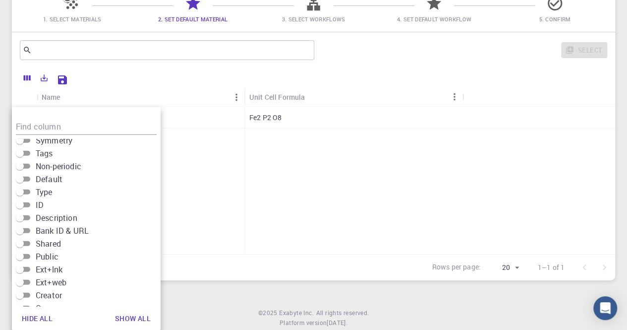
checkbox input "true"
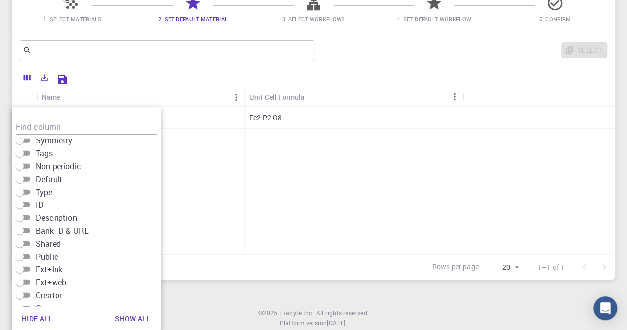
checkbox input "true"
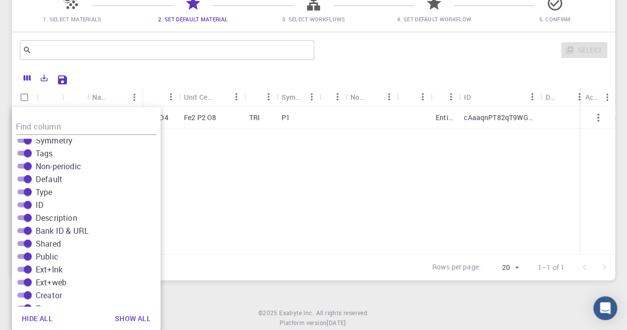
click at [395, 48] on div "Select" at bounding box center [462, 50] width 289 height 24
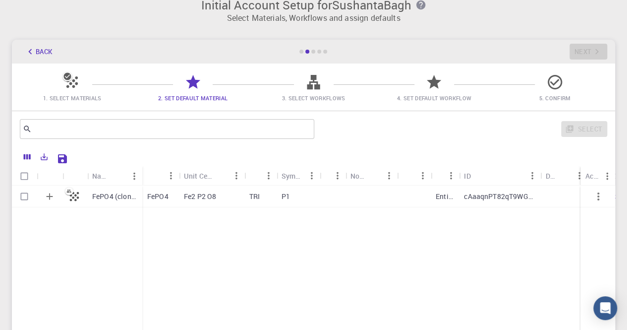
scroll to position [0, 0]
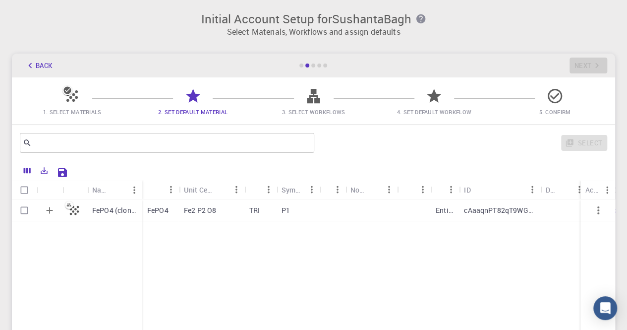
click at [318, 101] on icon at bounding box center [313, 96] width 13 height 14
click at [26, 171] on icon "Columns" at bounding box center [27, 170] width 7 height 5
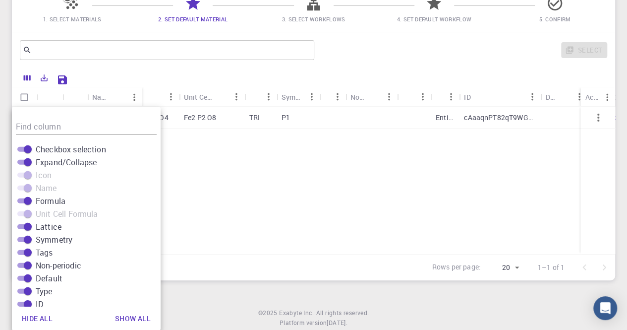
click at [341, 184] on div "FePO4 (clone) FePO4 Fe2 P2 O8 TRI P1 Entity cAaaqnPT82qT9WG9y 478HCk5cTkzg82aqT" at bounding box center [565, 180] width 1106 height 147
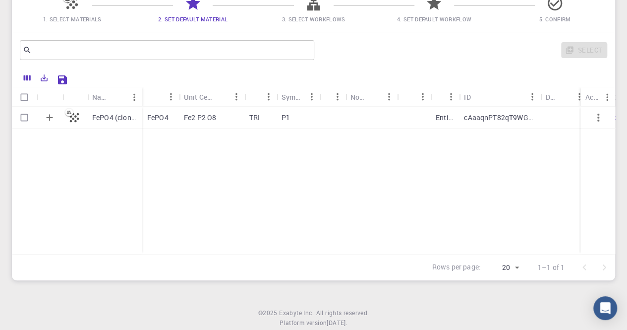
click at [162, 101] on div "Formula" at bounding box center [155, 97] width 16 height 16
click at [213, 99] on icon "Sort" at bounding box center [211, 96] width 11 height 11
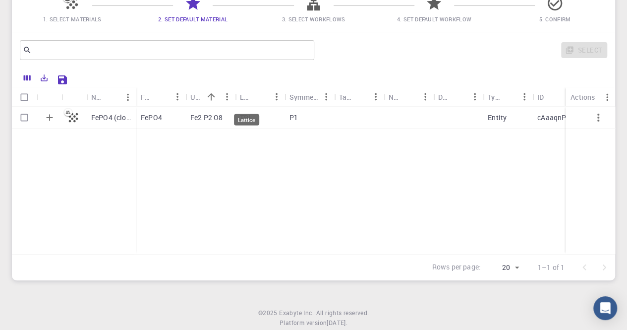
click at [252, 101] on div "Lattice" at bounding box center [246, 96] width 13 height 19
click at [293, 96] on div "Symmetry" at bounding box center [303, 96] width 29 height 19
click at [302, 100] on div "Symmetry" at bounding box center [303, 96] width 29 height 19
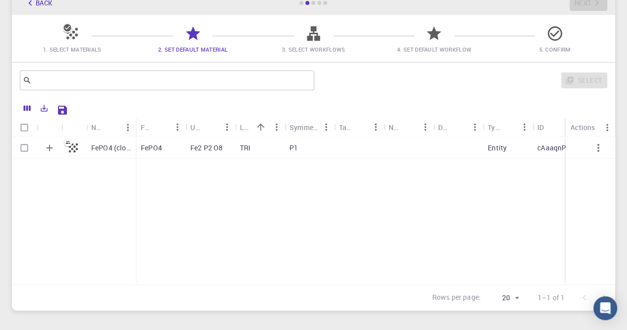
scroll to position [43, 0]
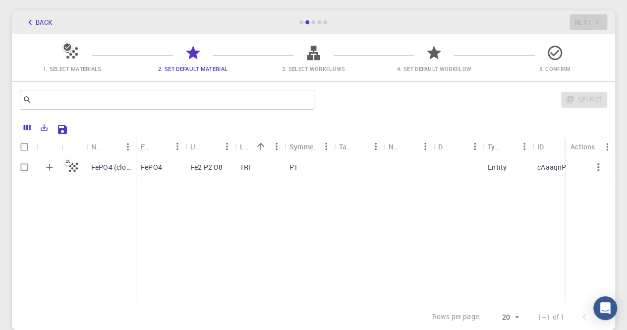
click at [310, 55] on icon at bounding box center [313, 53] width 13 height 14
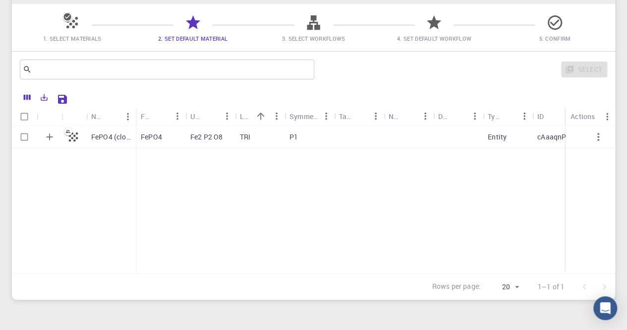
scroll to position [121, 0]
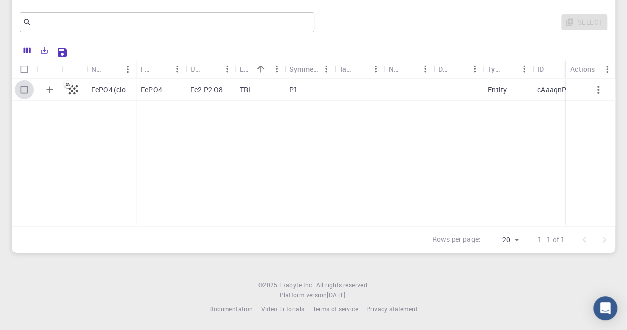
click at [27, 92] on input "Select row" at bounding box center [24, 89] width 19 height 19
checkbox input "true"
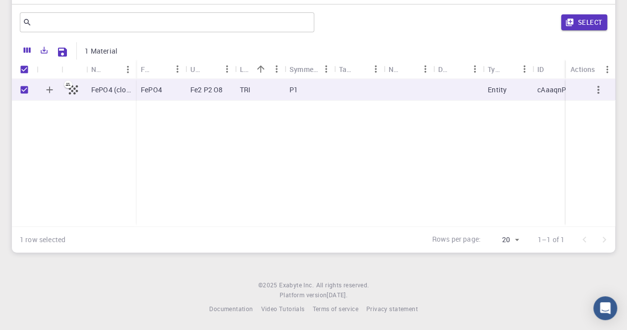
scroll to position [22, 0]
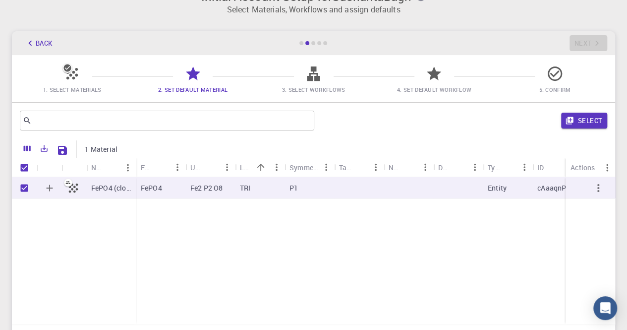
click at [308, 81] on icon at bounding box center [313, 73] width 17 height 17
click at [580, 117] on button "Select" at bounding box center [584, 120] width 46 height 16
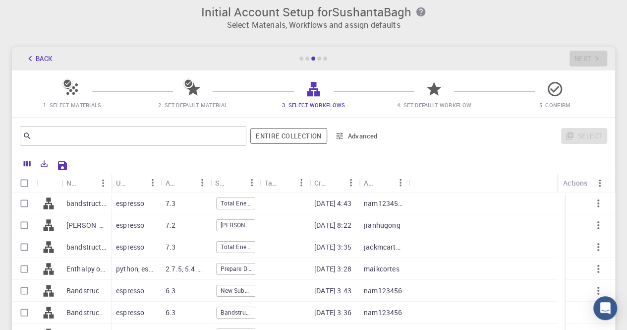
scroll to position [0, 0]
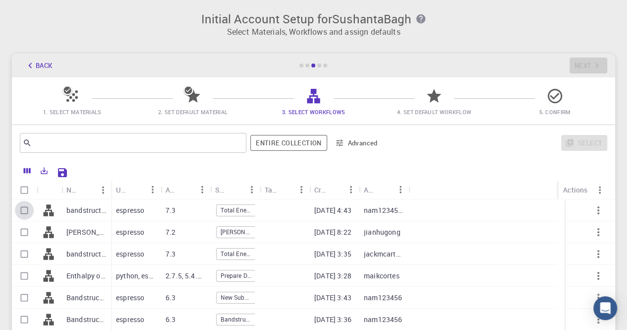
click at [20, 213] on input "Select row" at bounding box center [24, 210] width 19 height 19
checkbox input "true"
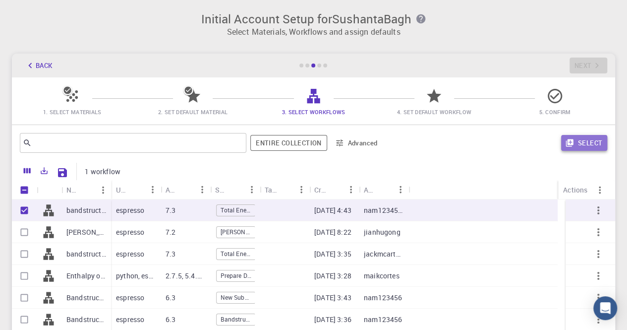
click at [577, 140] on button "Select" at bounding box center [584, 143] width 46 height 16
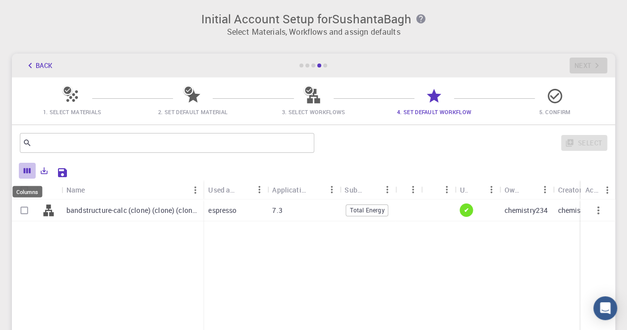
click at [29, 166] on icon "Columns" at bounding box center [27, 170] width 9 height 9
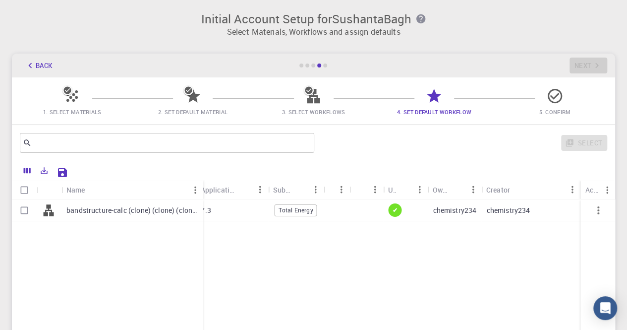
click at [25, 209] on input "Select row" at bounding box center [24, 210] width 19 height 19
checkbox input "true"
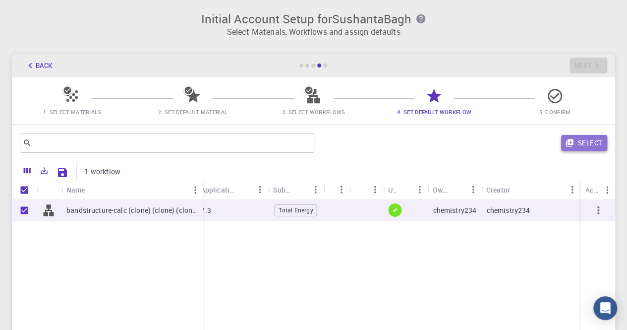
click at [584, 140] on button "Select" at bounding box center [584, 143] width 46 height 16
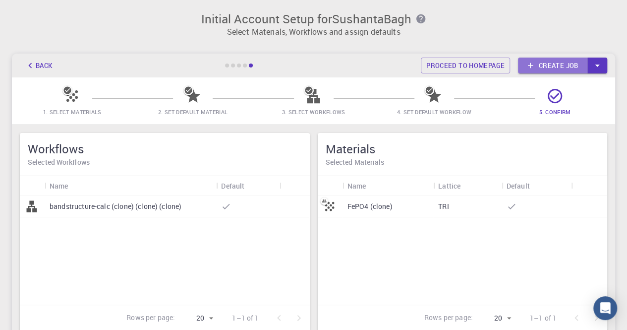
click at [560, 66] on link "Create job" at bounding box center [552, 65] width 69 height 16
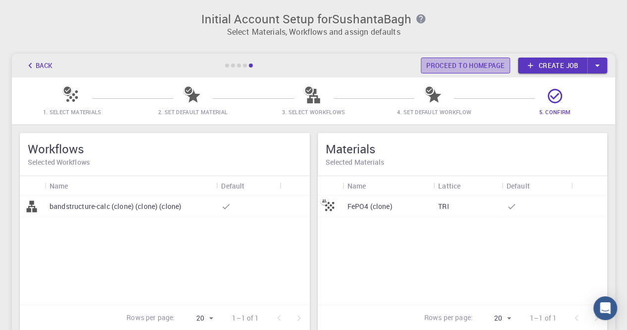
click at [470, 66] on link "Proceed to homepage" at bounding box center [465, 65] width 89 height 16
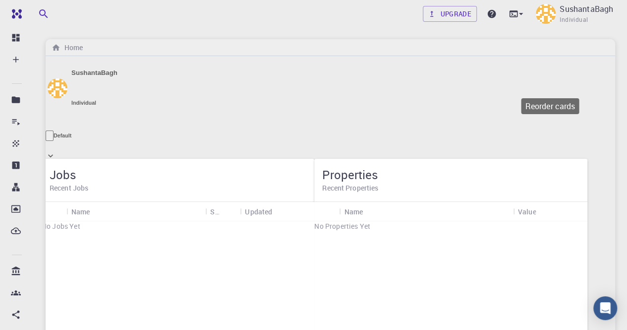
click at [58, 140] on icon "Reorder cards" at bounding box center [55, 144] width 5 height 8
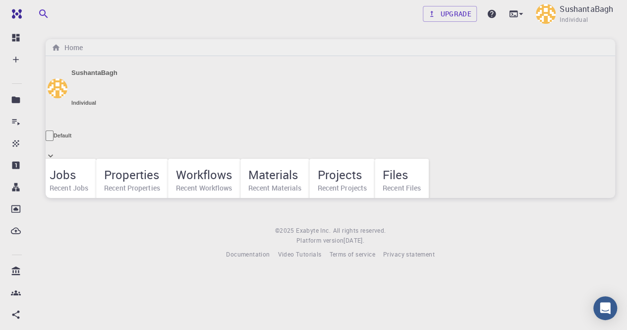
click at [55, 151] on icon at bounding box center [51, 156] width 10 height 10
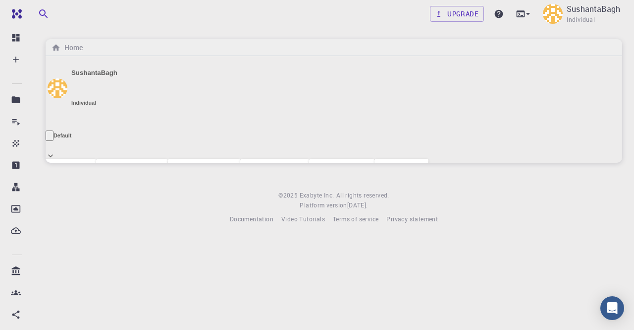
click at [264, 190] on footer "© 2025 Exabyte Inc. All rights reserved. Platform version 2025.7.24 . Documenta…" at bounding box center [334, 207] width 601 height 34
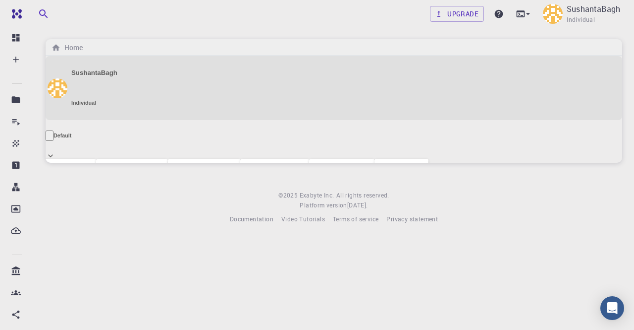
click at [76, 92] on div "SushantaBagh Individual" at bounding box center [334, 88] width 577 height 64
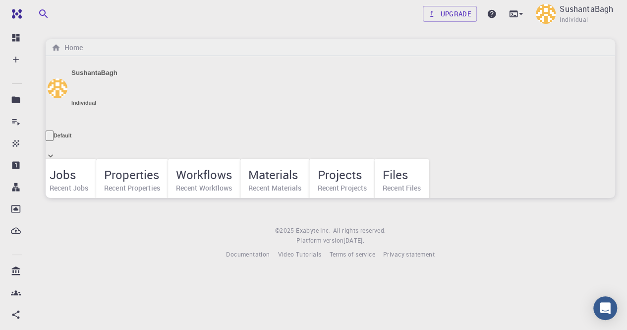
click at [104, 180] on h5 "Properties" at bounding box center [132, 174] width 56 height 16
click at [104, 188] on h6 "Recent Properties" at bounding box center [132, 187] width 56 height 11
click at [240, 159] on div "Materials Recent Materials" at bounding box center [274, 180] width 69 height 43
click at [248, 182] on h6 "Recent Materials" at bounding box center [275, 187] width 54 height 11
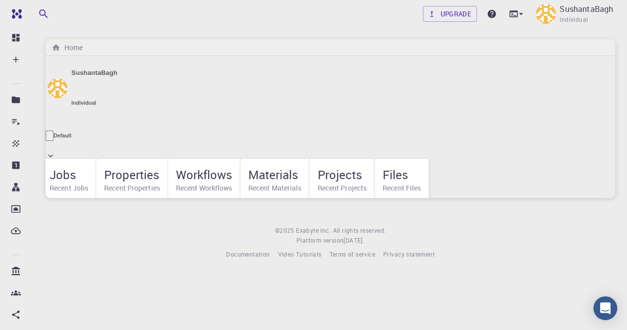
scroll to position [16, 0]
